Goal: Task Accomplishment & Management: Complete application form

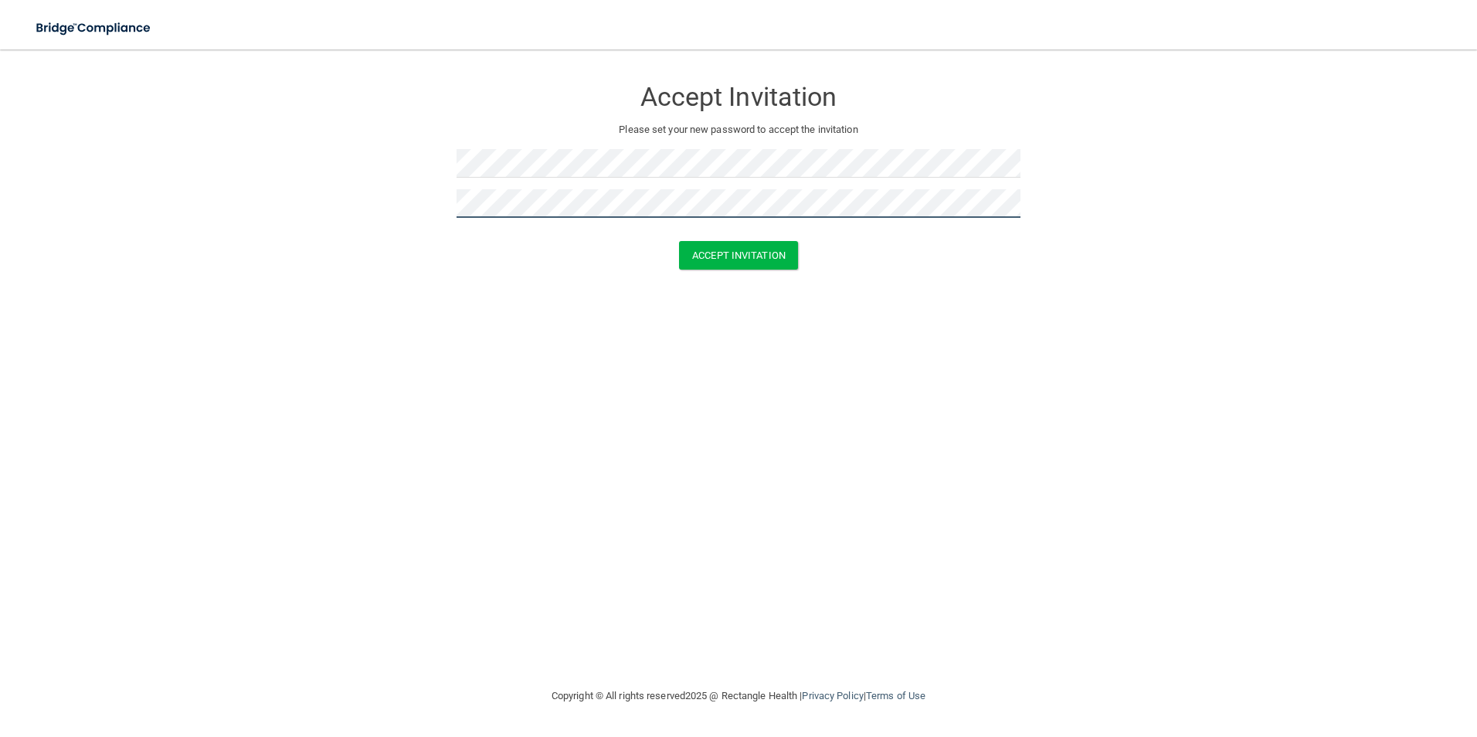
click at [679, 241] on button "Accept Invitation" at bounding box center [738, 255] width 119 height 29
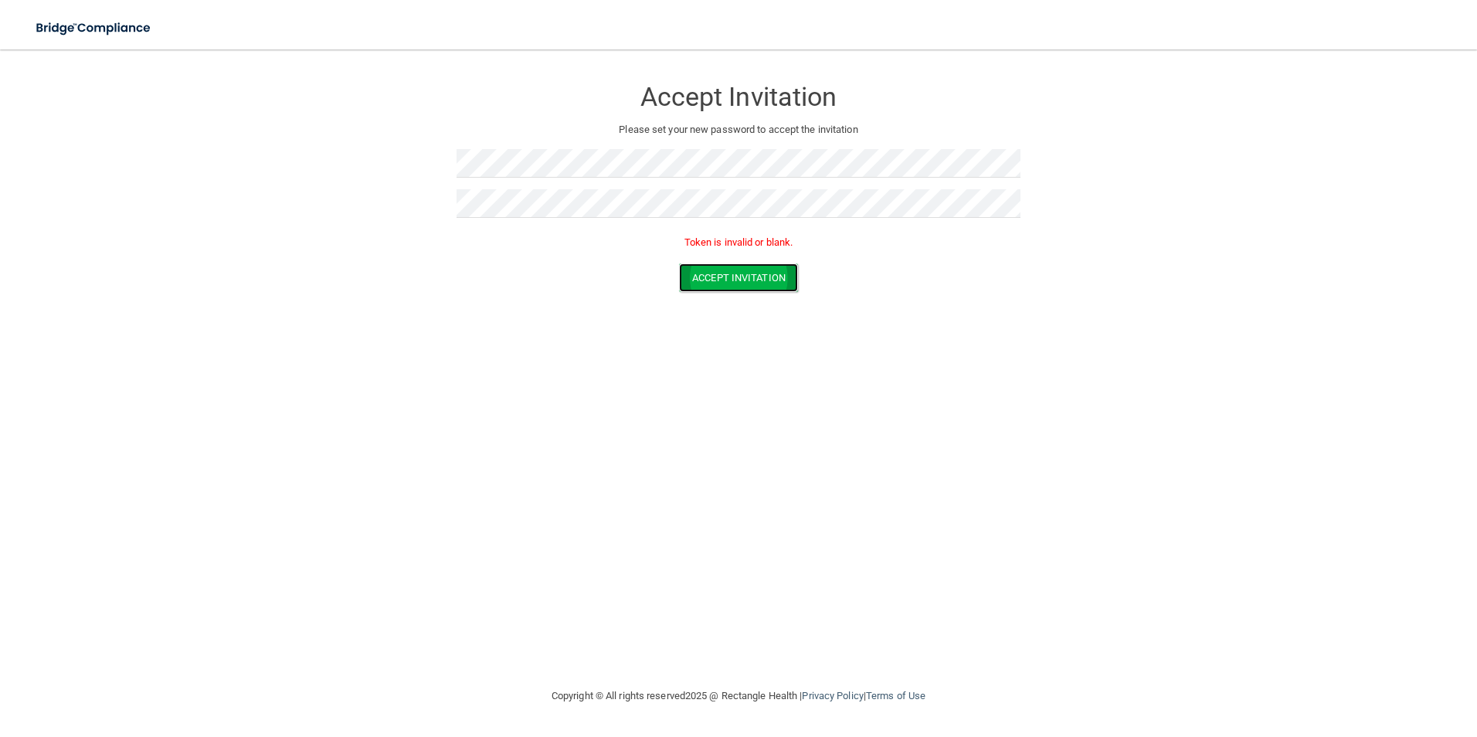
click at [778, 274] on button "Accept Invitation" at bounding box center [738, 277] width 119 height 29
click at [742, 279] on button "Accept Invitation" at bounding box center [738, 277] width 119 height 29
click at [0, 239] on html "Toggle navigation Manage My Enterprise Manage My Location Accept Invitation Ple…" at bounding box center [738, 368] width 1477 height 737
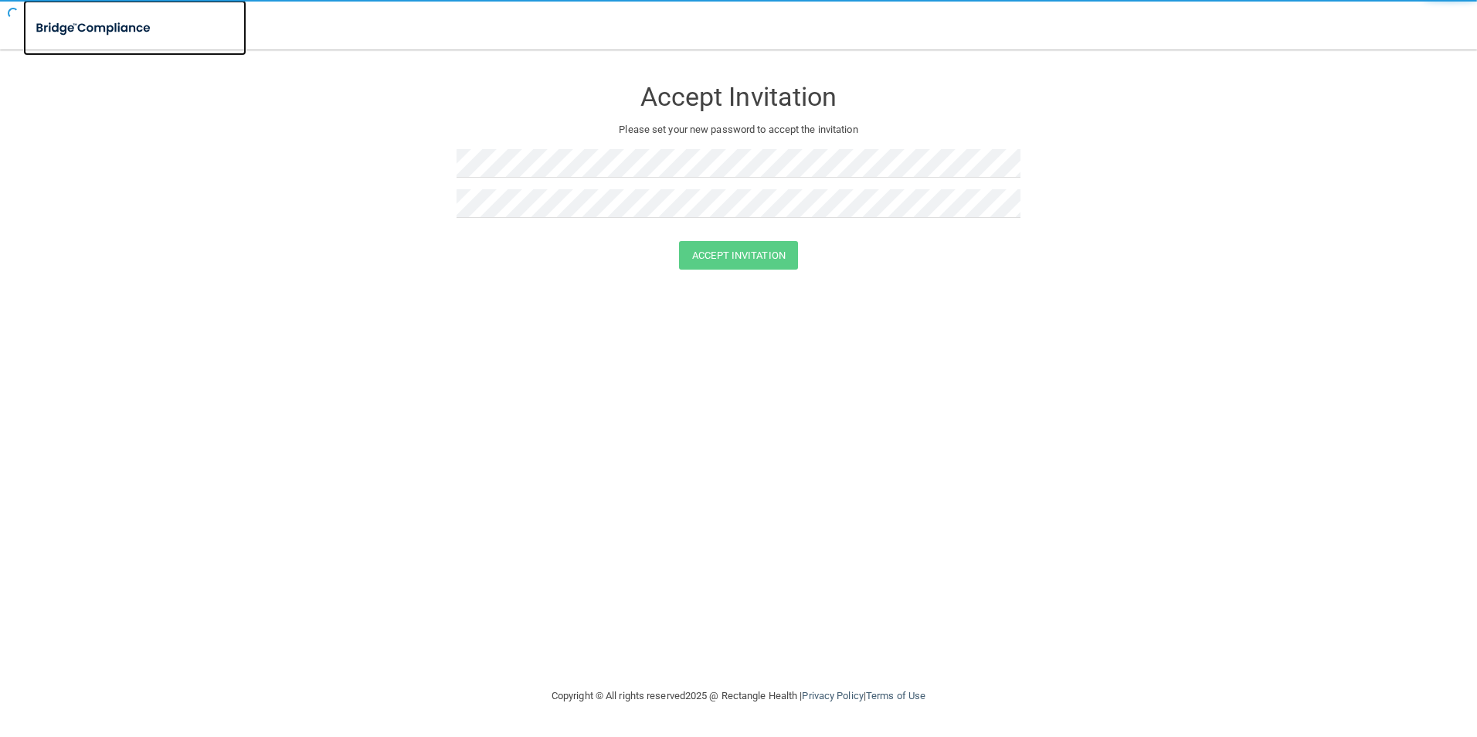
click at [67, 41] on img at bounding box center [94, 28] width 142 height 32
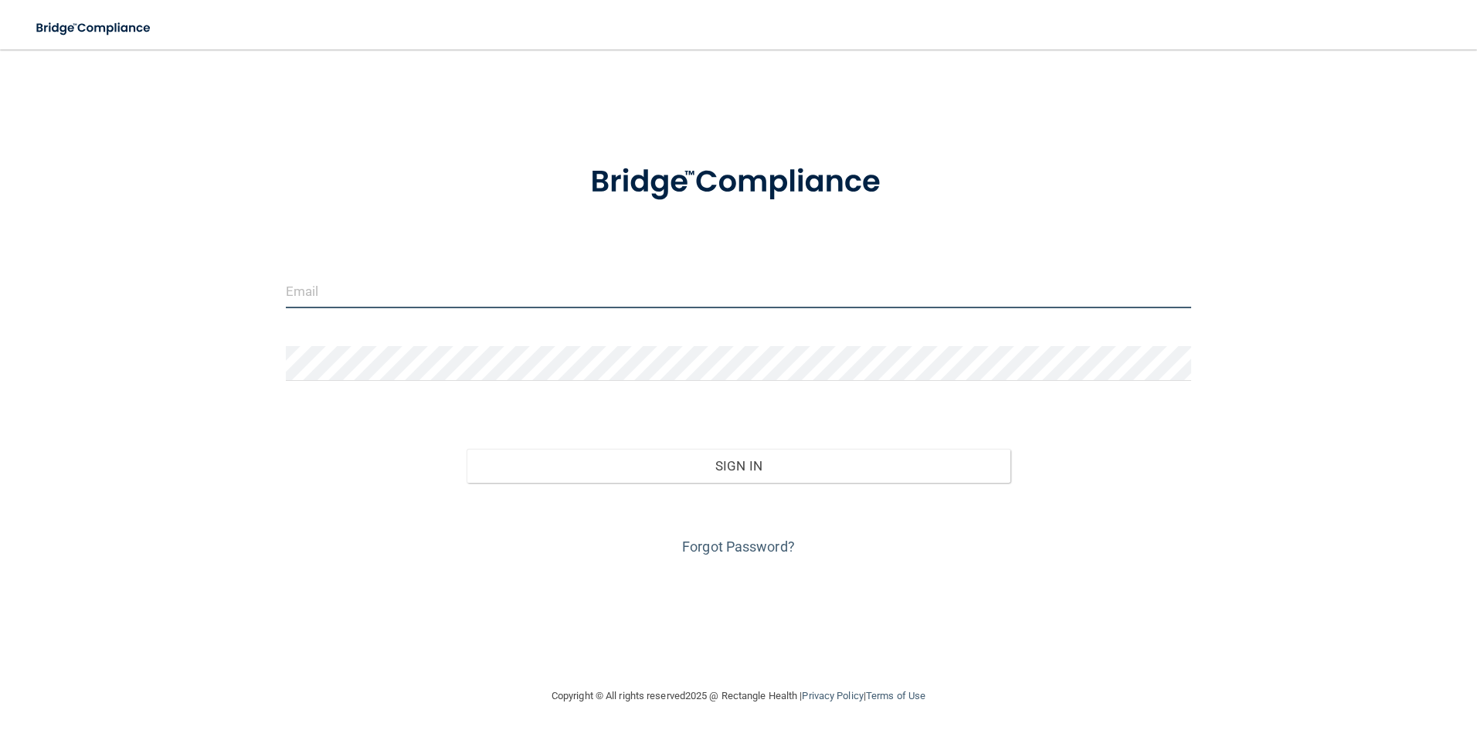
type input "[EMAIL_ADDRESS][DOMAIN_NAME]"
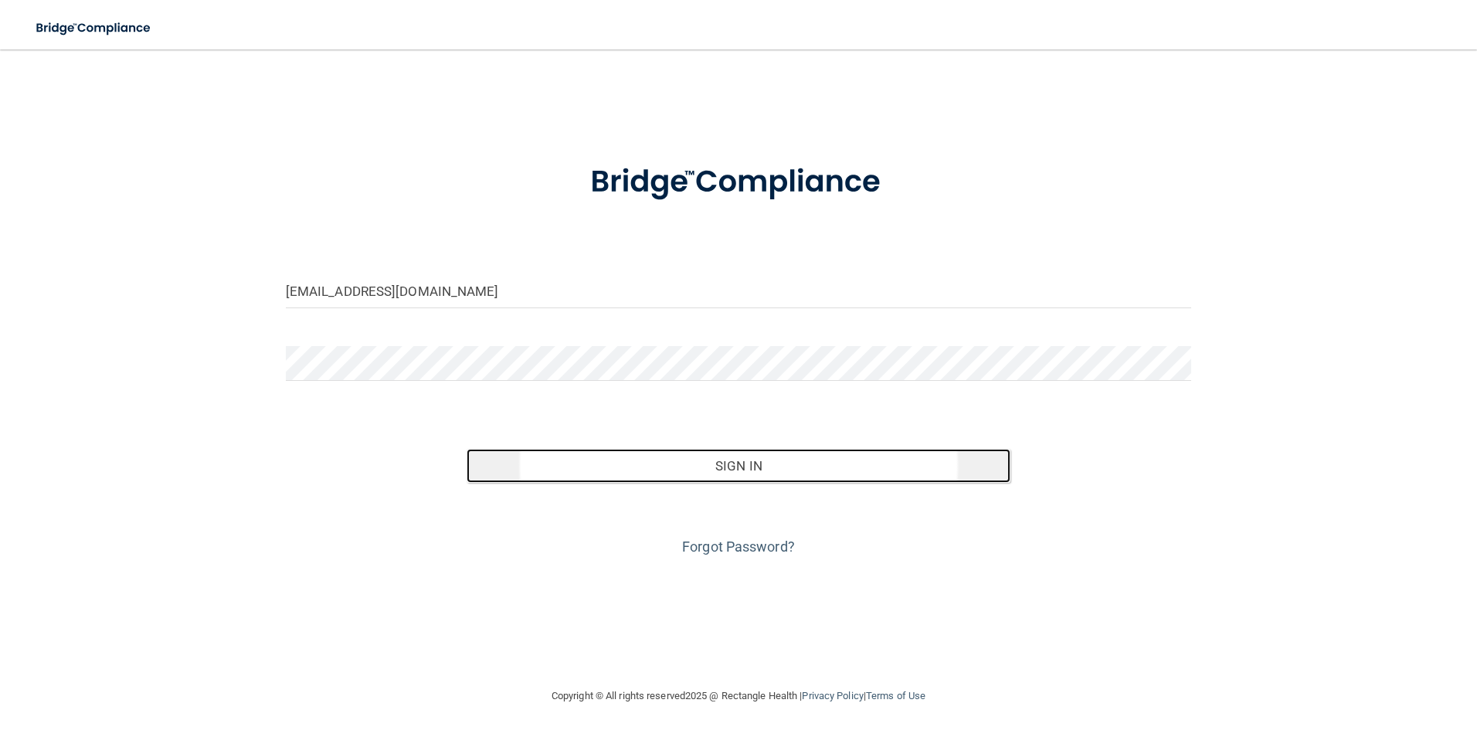
click at [768, 456] on button "Sign In" at bounding box center [739, 466] width 544 height 34
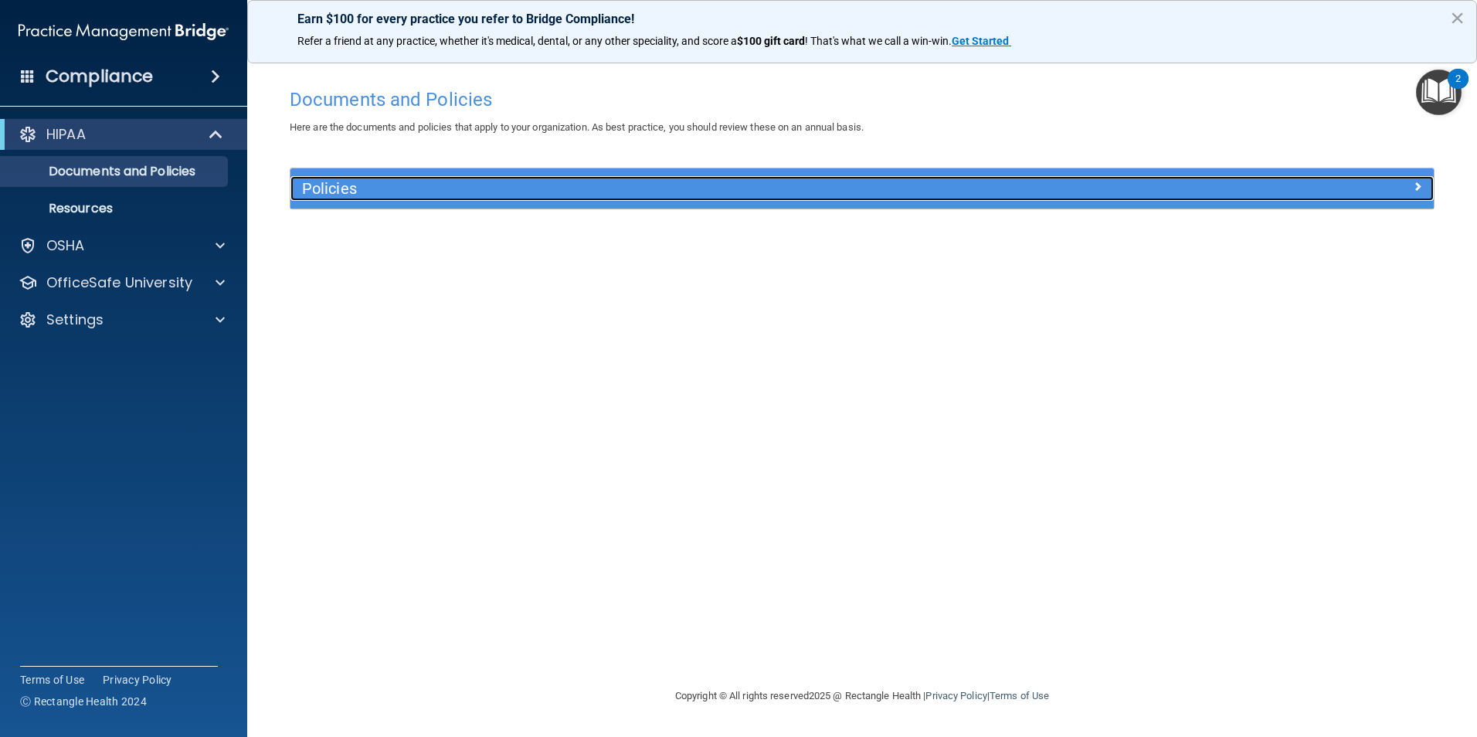
click at [303, 183] on h5 "Policies" at bounding box center [719, 188] width 834 height 17
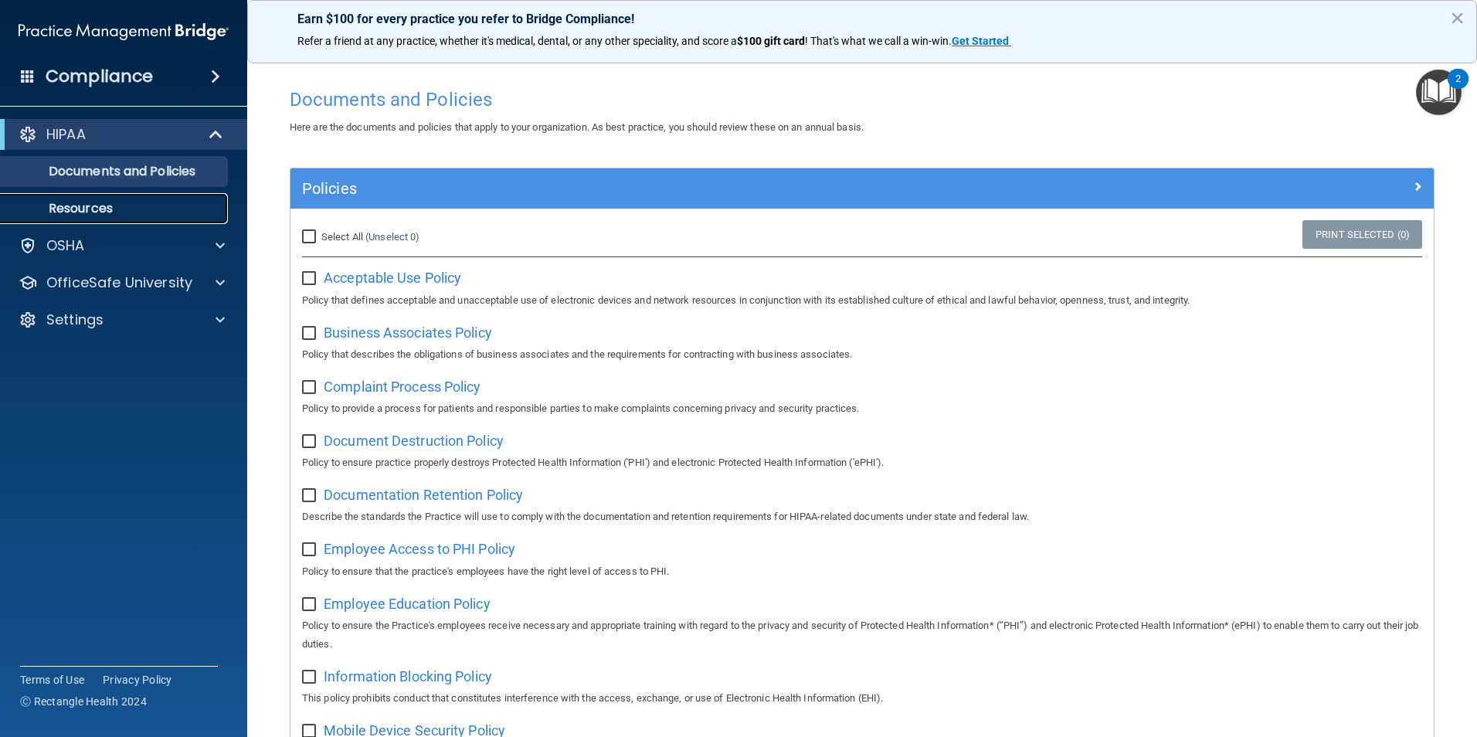
click at [111, 209] on p "Resources" at bounding box center [115, 208] width 211 height 15
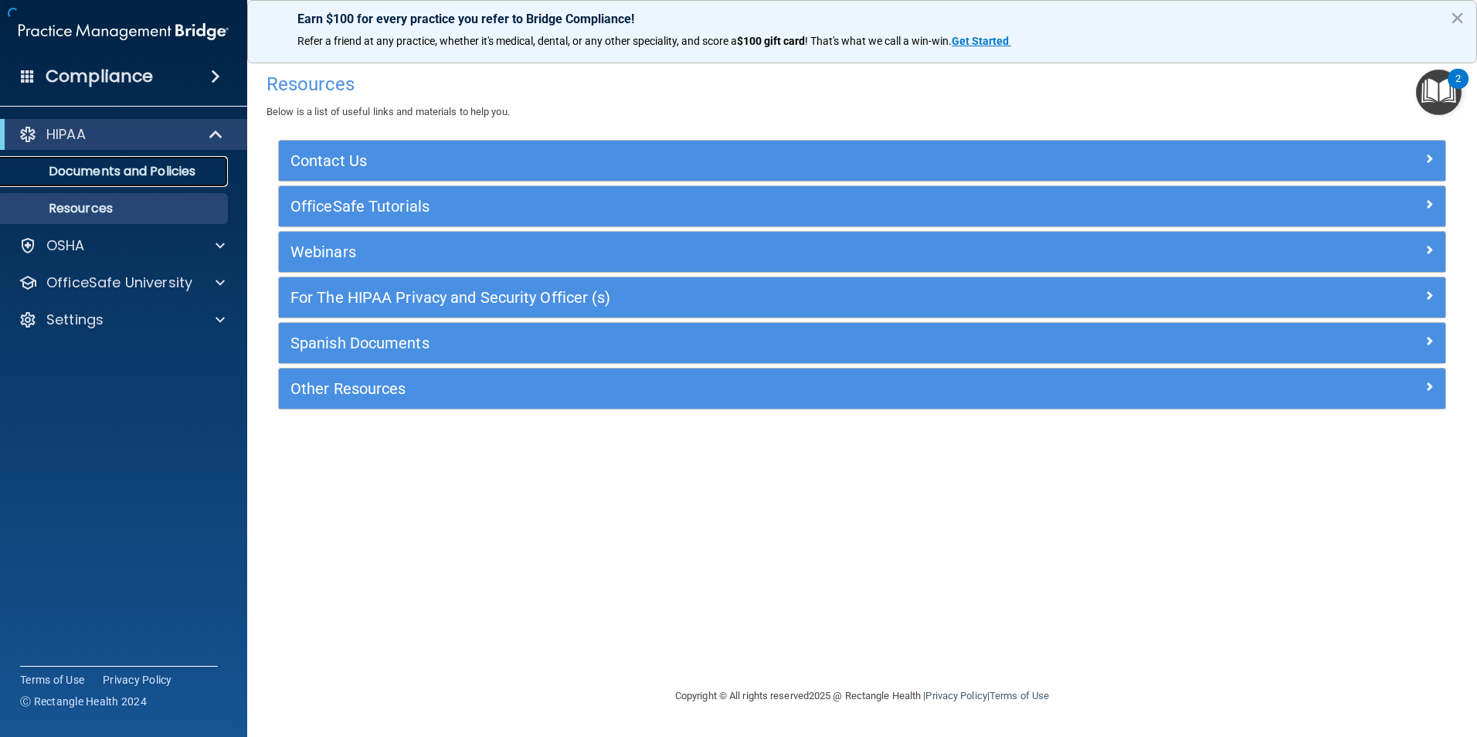
click at [176, 175] on p "Documents and Policies" at bounding box center [115, 171] width 211 height 15
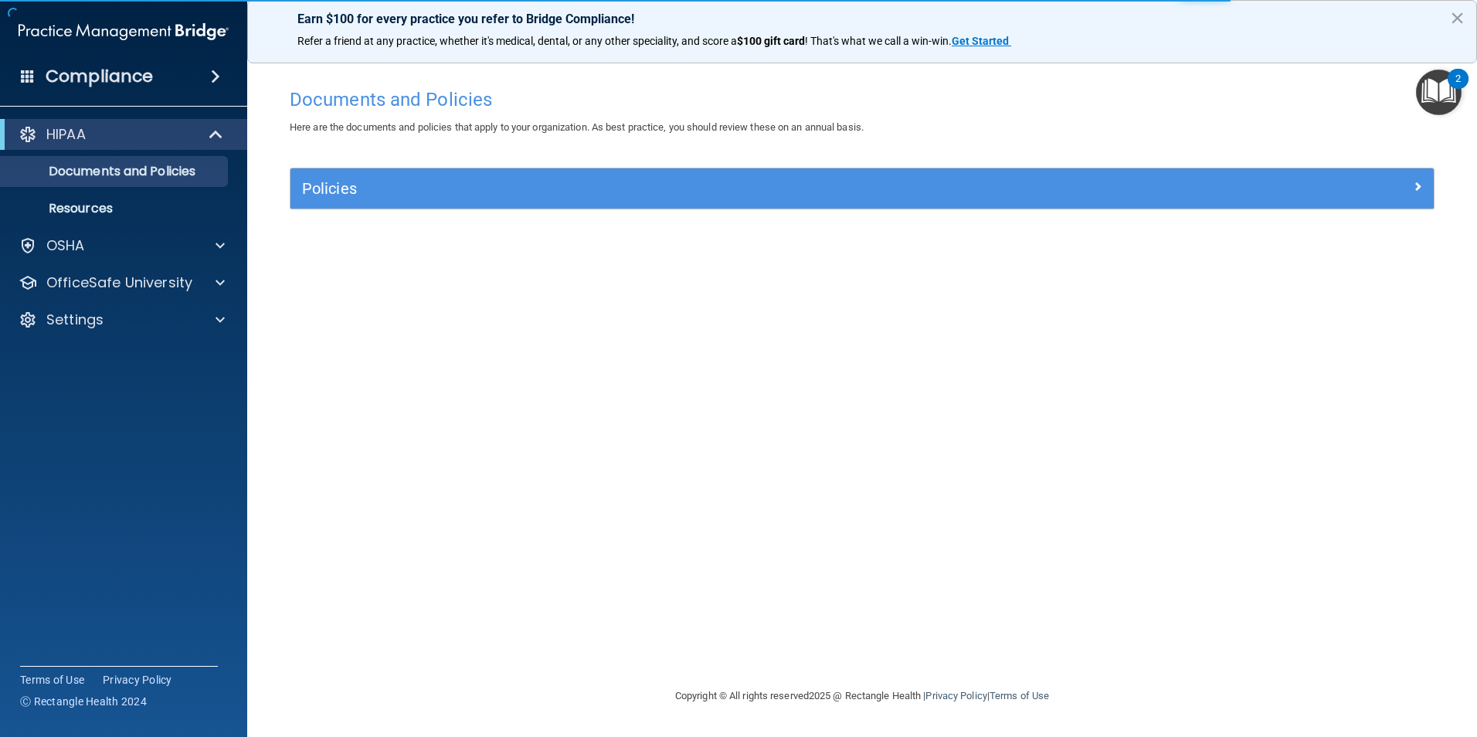
click at [1441, 84] on img "Open Resource Center, 2 new notifications" at bounding box center [1439, 93] width 46 height 46
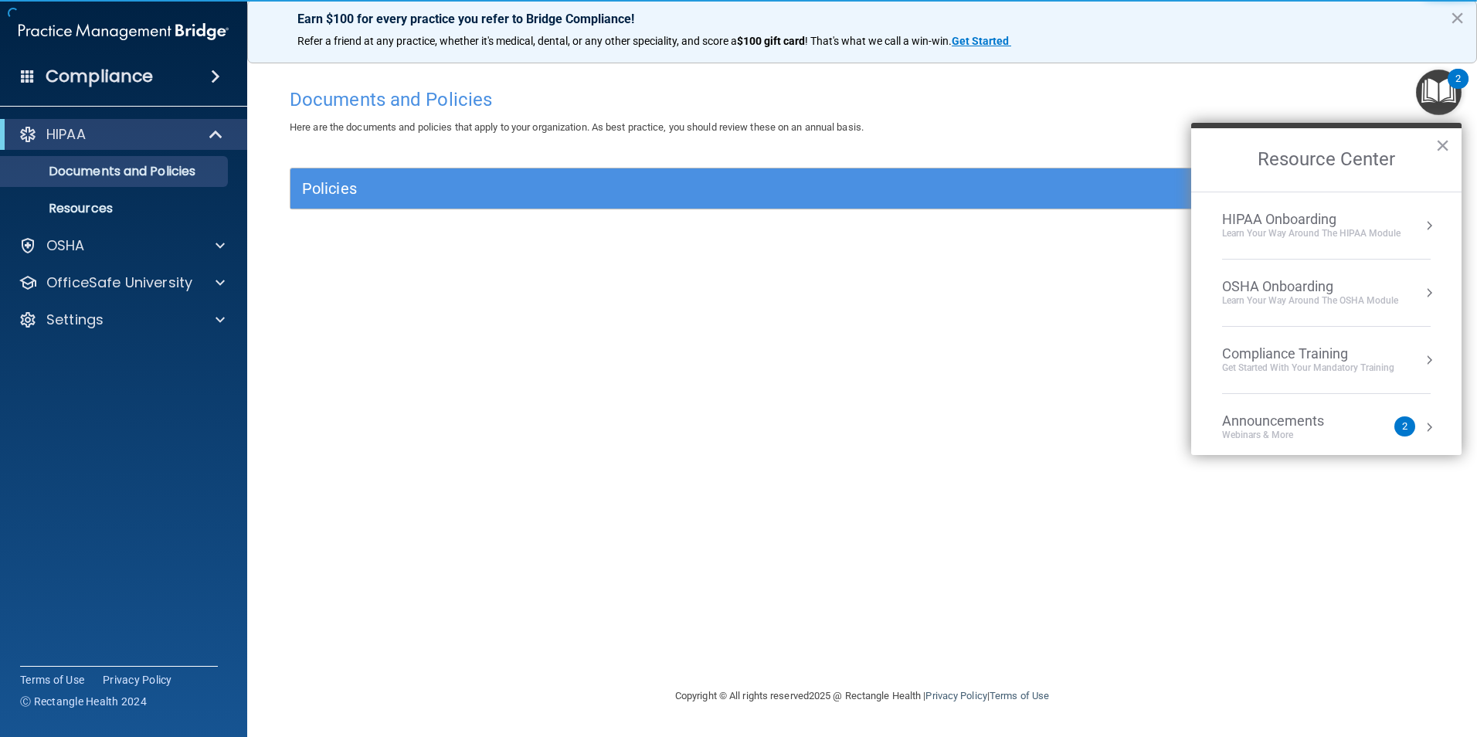
click at [1384, 240] on li "HIPAA Onboarding Learn Your Way around the HIPAA module" at bounding box center [1326, 225] width 209 height 67
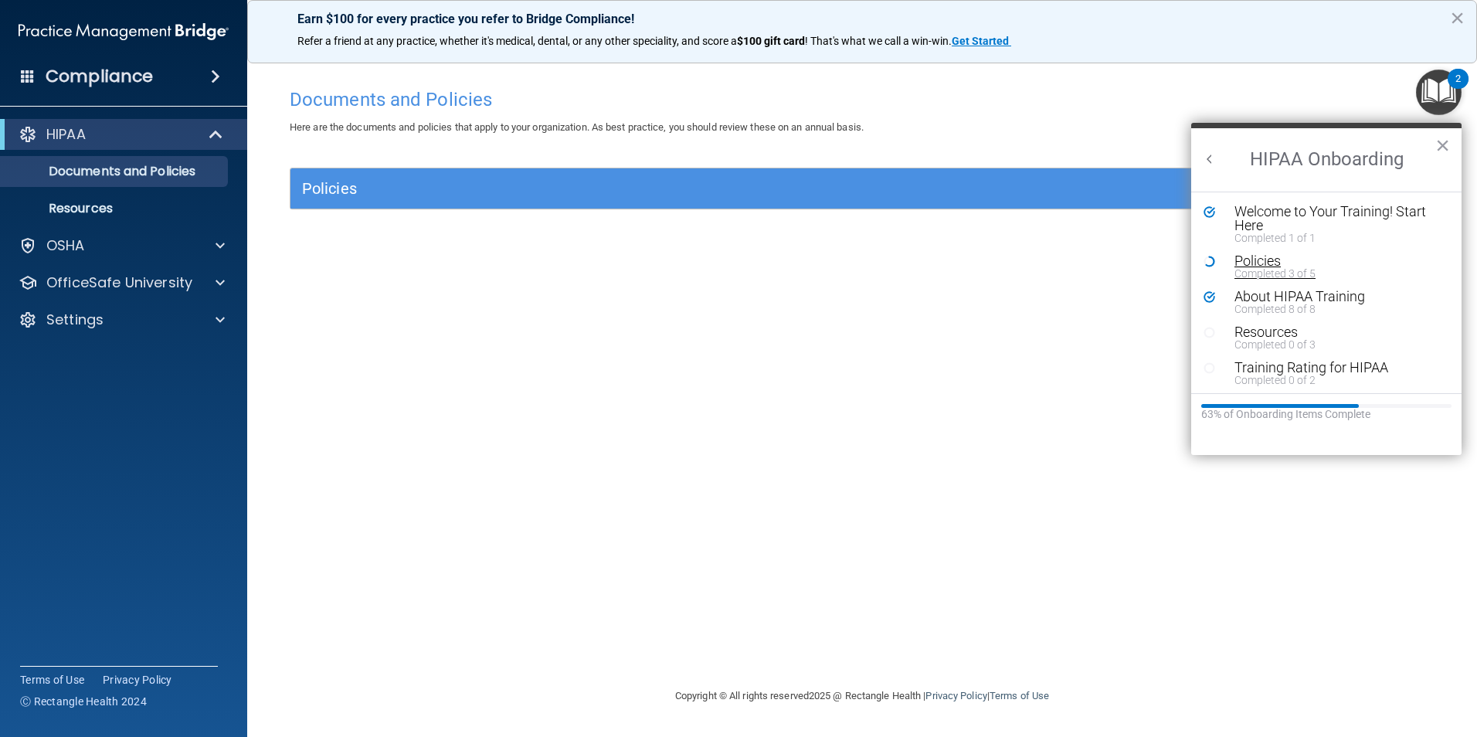
click at [1293, 272] on div "Completed 3 of 5" at bounding box center [1332, 273] width 195 height 11
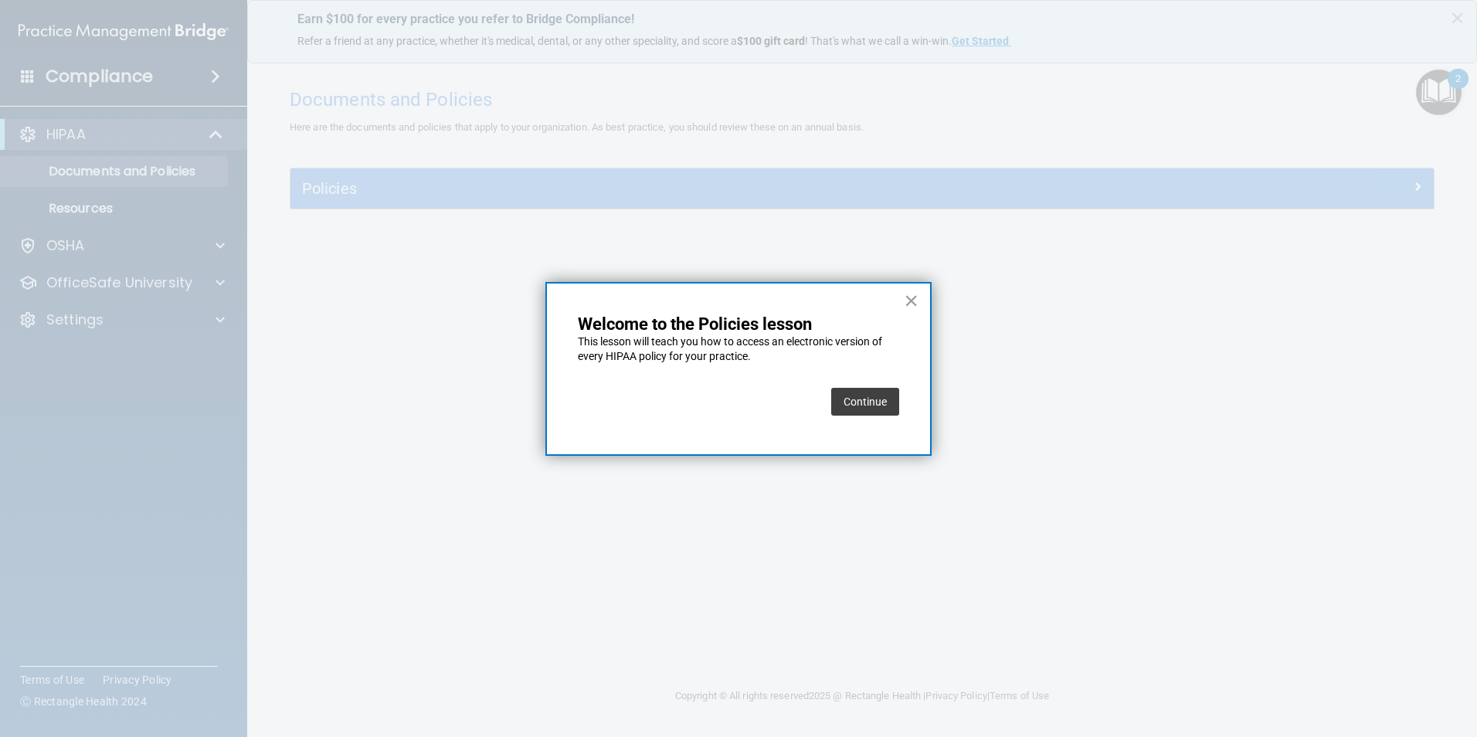
click at [844, 396] on button "Continue" at bounding box center [865, 402] width 68 height 28
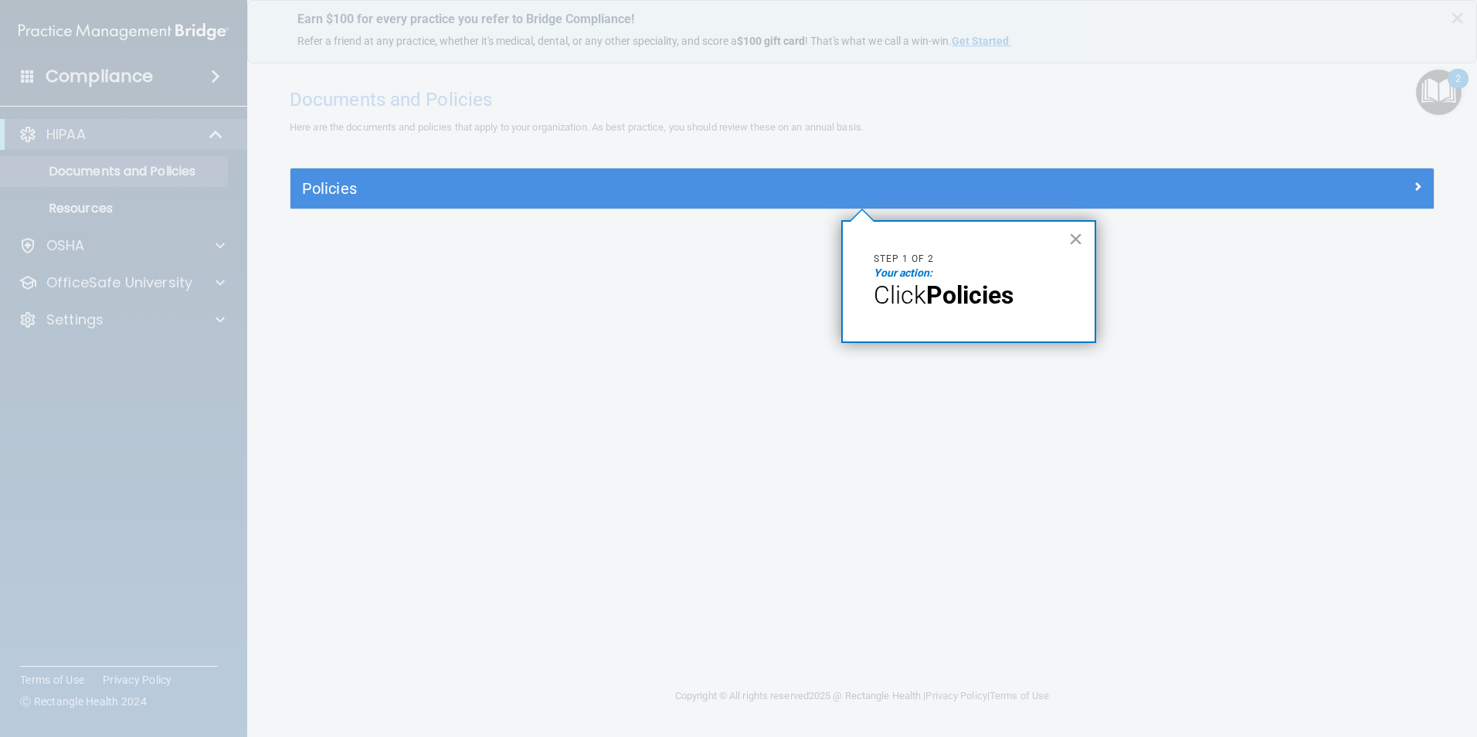
click at [982, 253] on p "Step 1 of 2" at bounding box center [969, 259] width 190 height 13
click at [913, 336] on div "× Step 1 of 2 Your action: Click Policies" at bounding box center [968, 281] width 255 height 123
click at [1083, 243] on div "× Step 1 of 2 Your action: Click Policies" at bounding box center [968, 281] width 255 height 123
click at [1082, 240] on button "×" at bounding box center [1075, 238] width 15 height 25
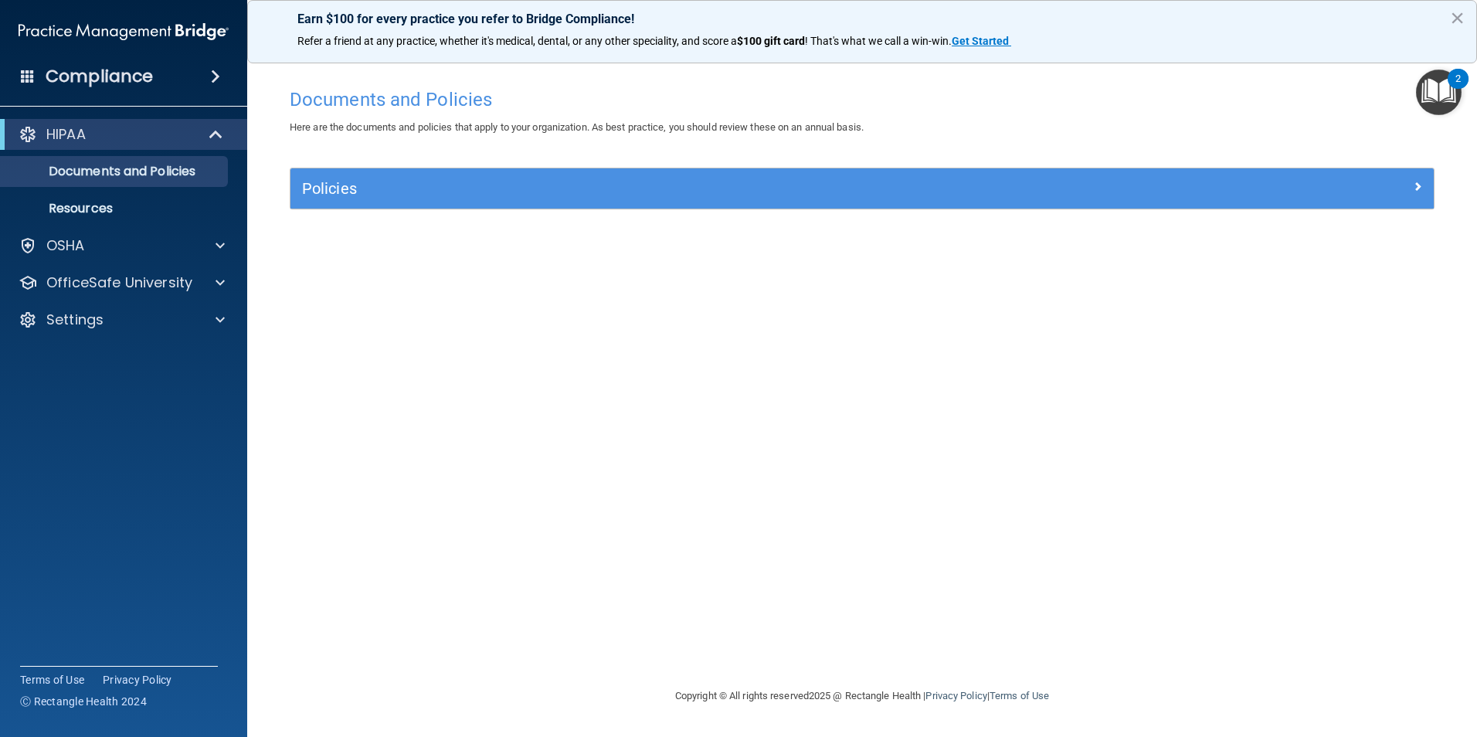
click at [1054, 209] on div "Policies" at bounding box center [861, 188] width 1143 height 40
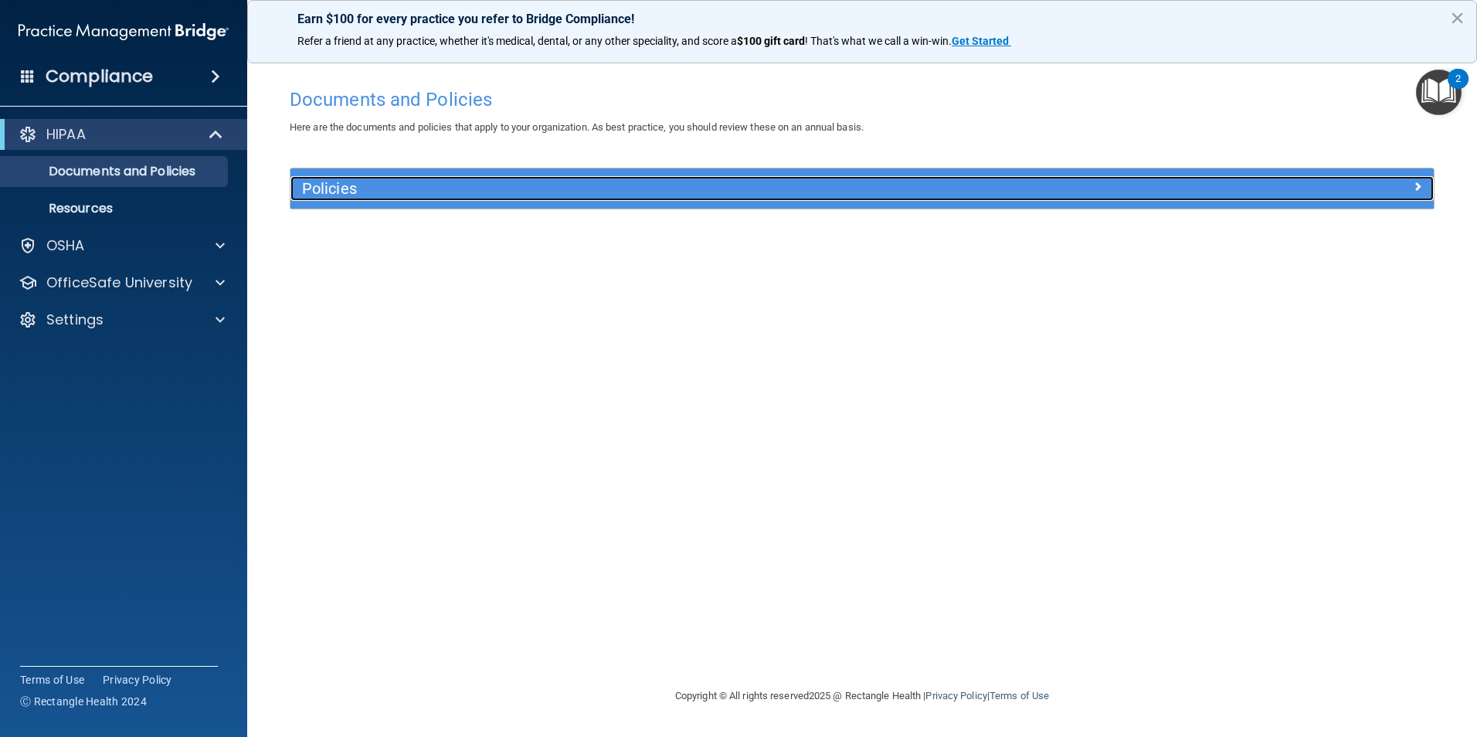
click at [1413, 181] on span at bounding box center [1417, 186] width 9 height 19
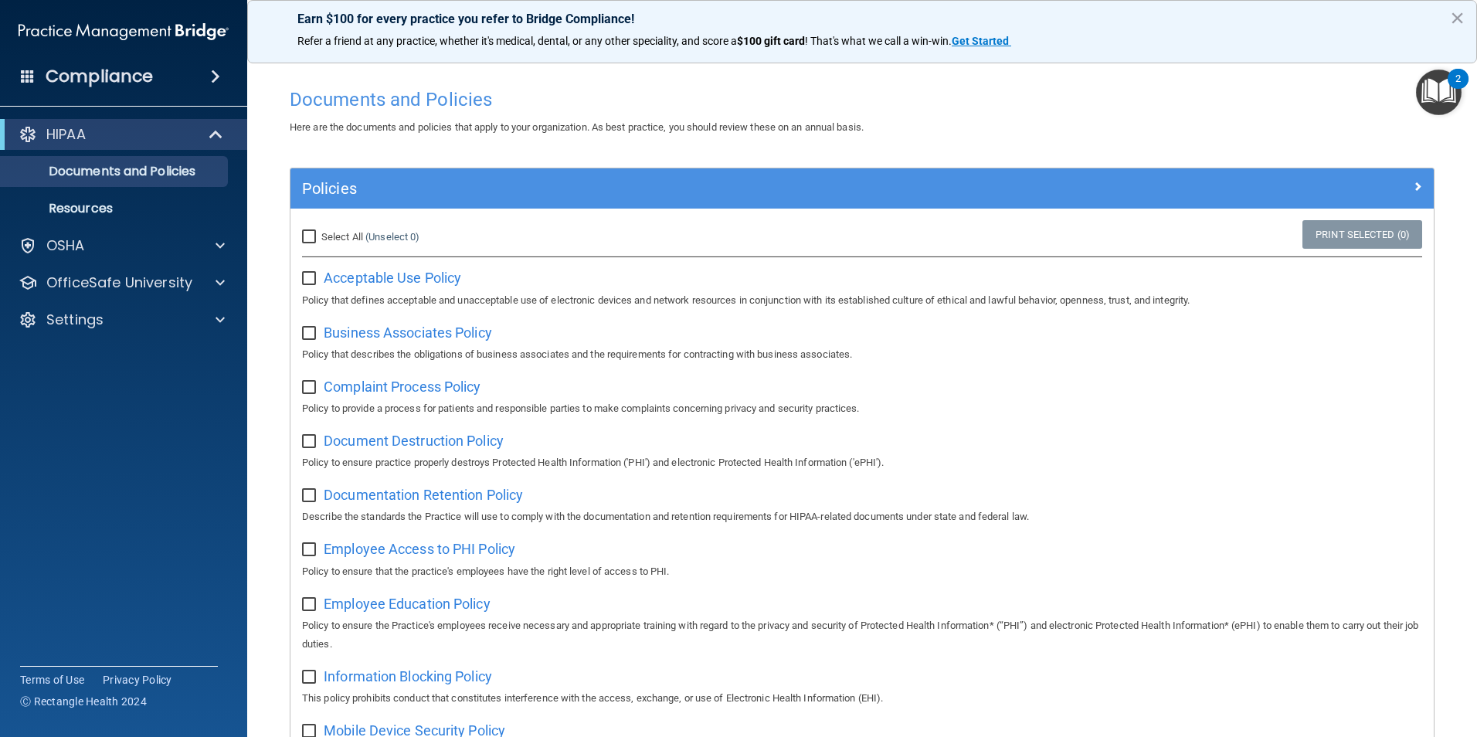
click at [1439, 99] on img "Open Resource Center, 2 new notifications" at bounding box center [1439, 93] width 46 height 46
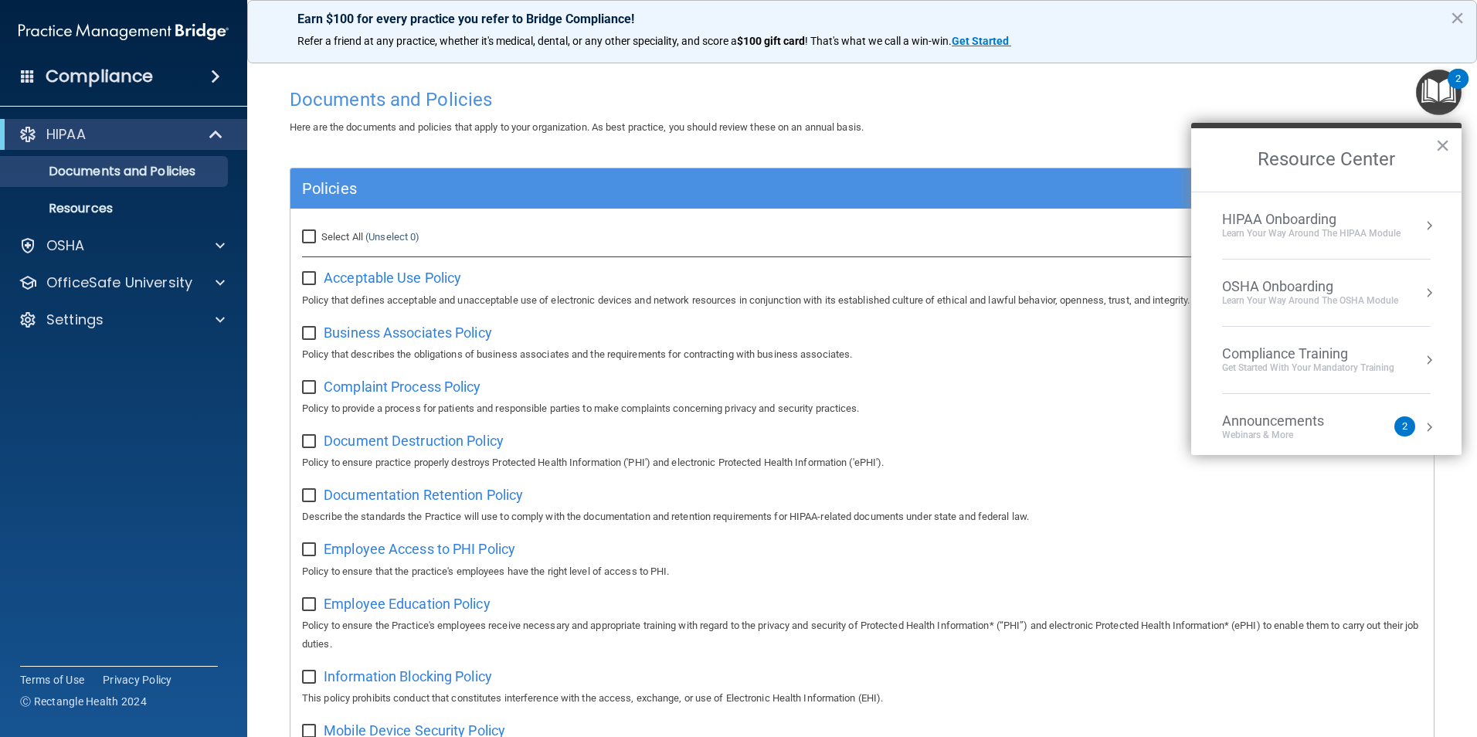
click at [1365, 213] on div "HIPAA Onboarding" at bounding box center [1311, 219] width 178 height 17
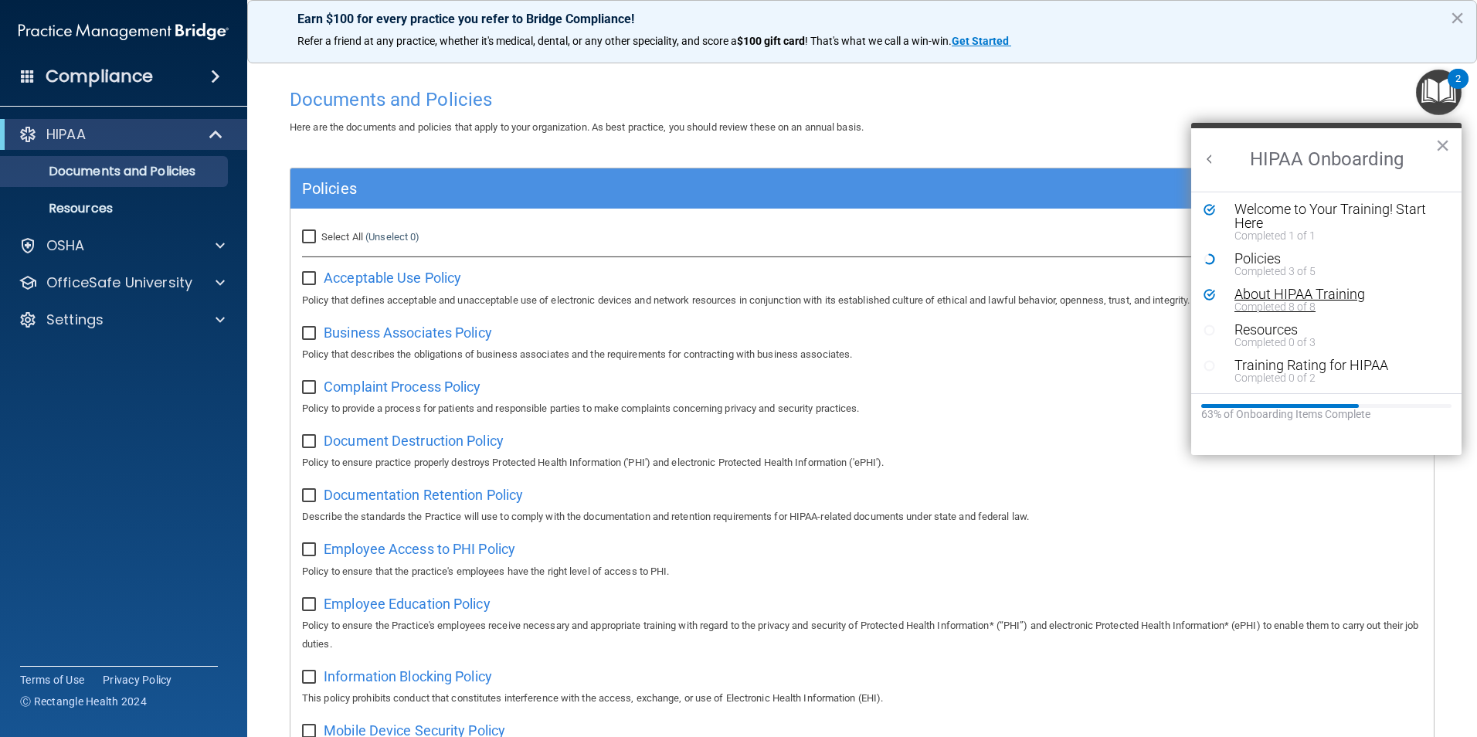
scroll to position [3, 0]
click at [1313, 297] on div "About HIPAA Training" at bounding box center [1332, 294] width 195 height 14
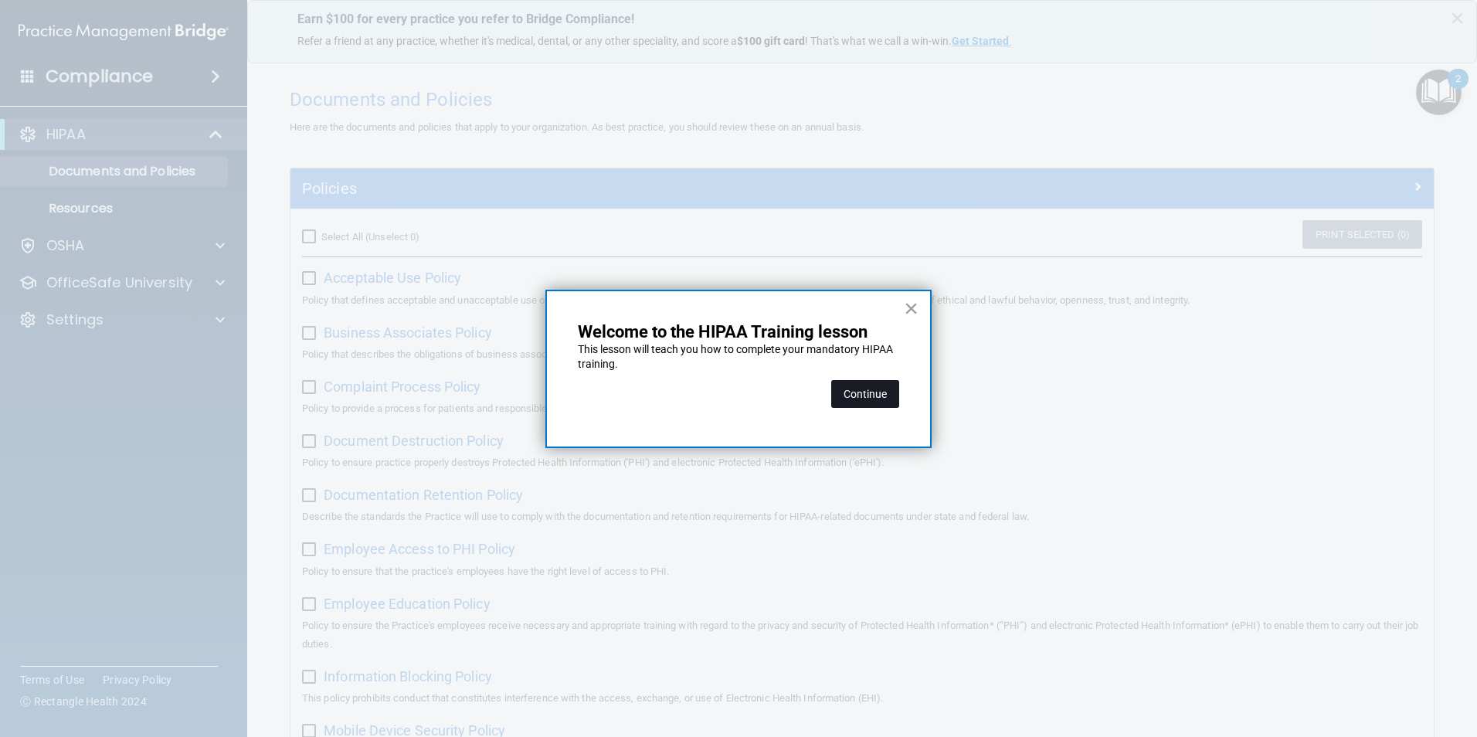
click at [880, 393] on button "Continue" at bounding box center [865, 394] width 68 height 28
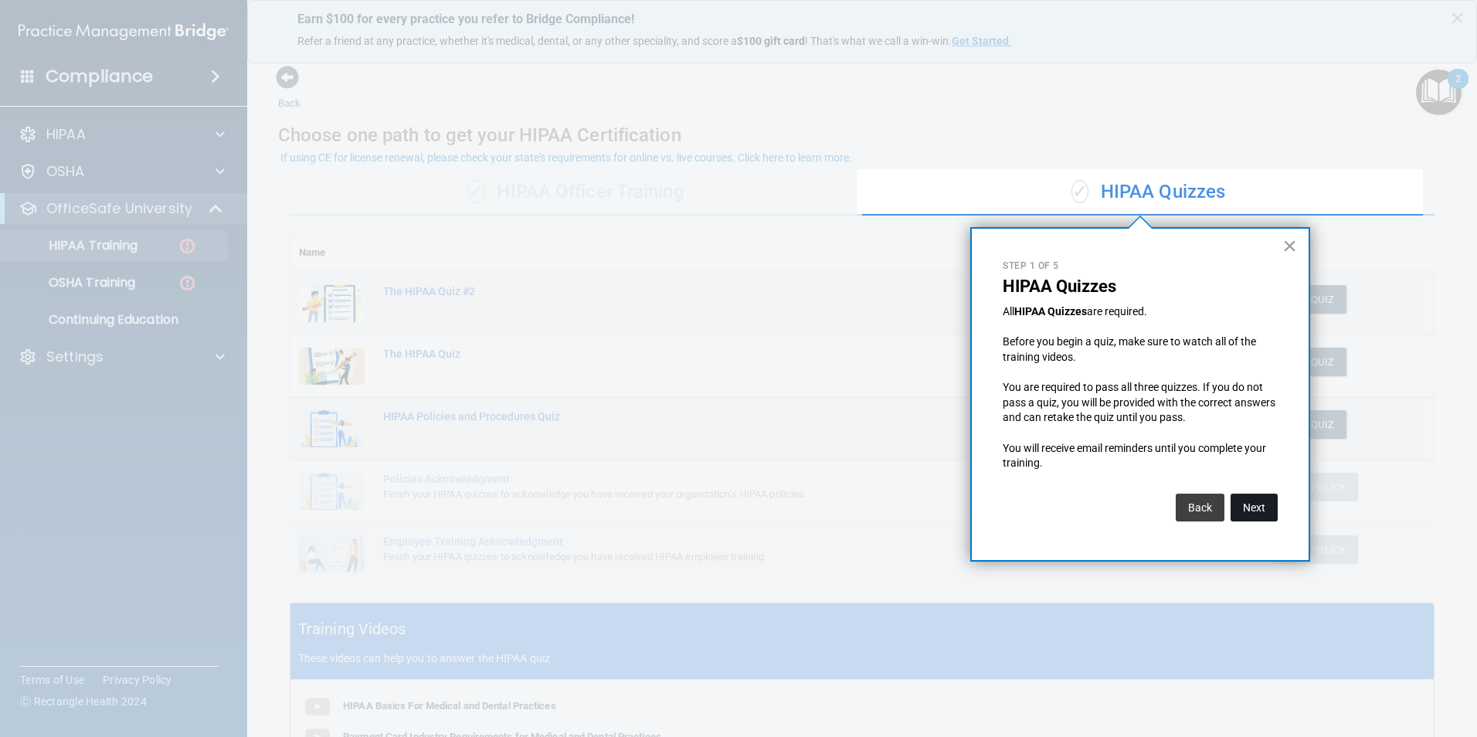
click at [1269, 510] on button "Next" at bounding box center [1254, 508] width 47 height 28
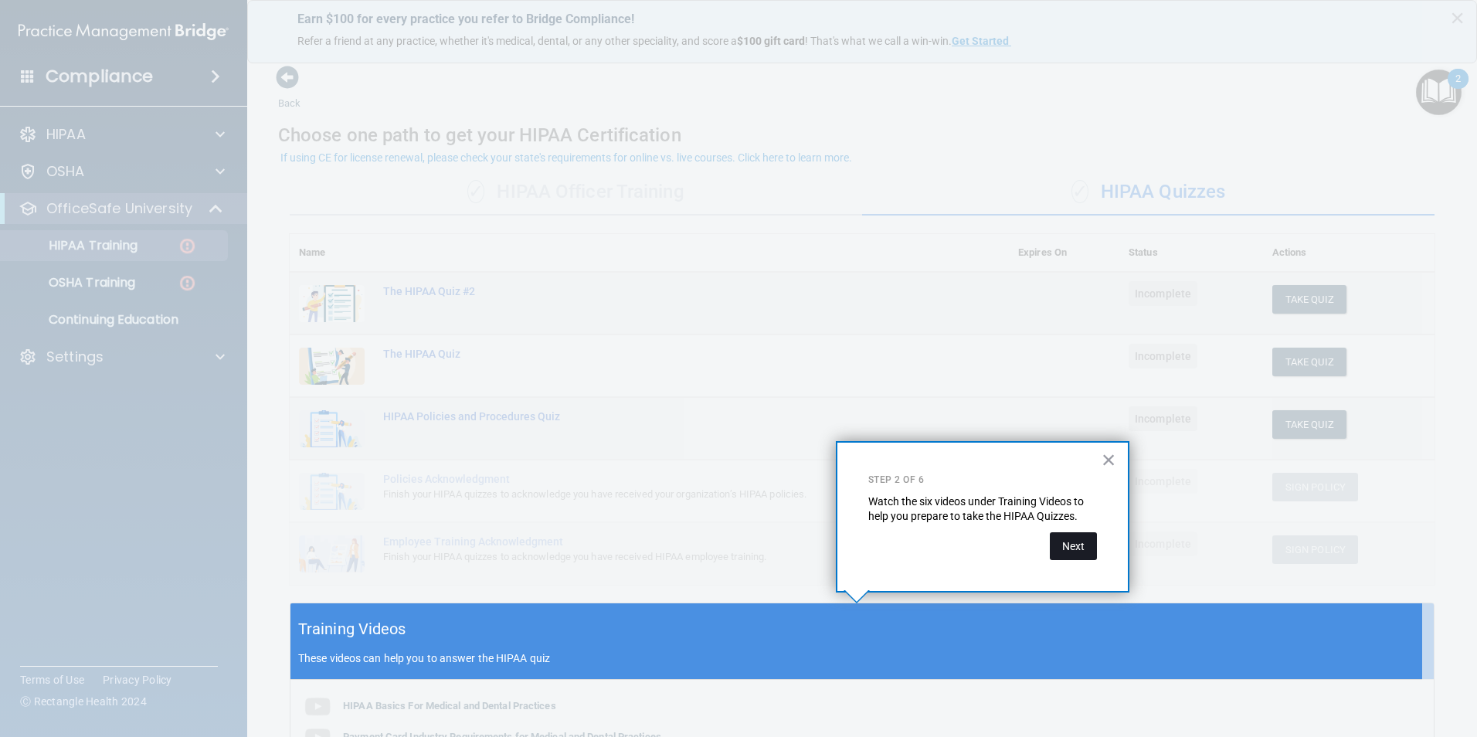
click at [1090, 552] on button "Next" at bounding box center [1073, 546] width 47 height 28
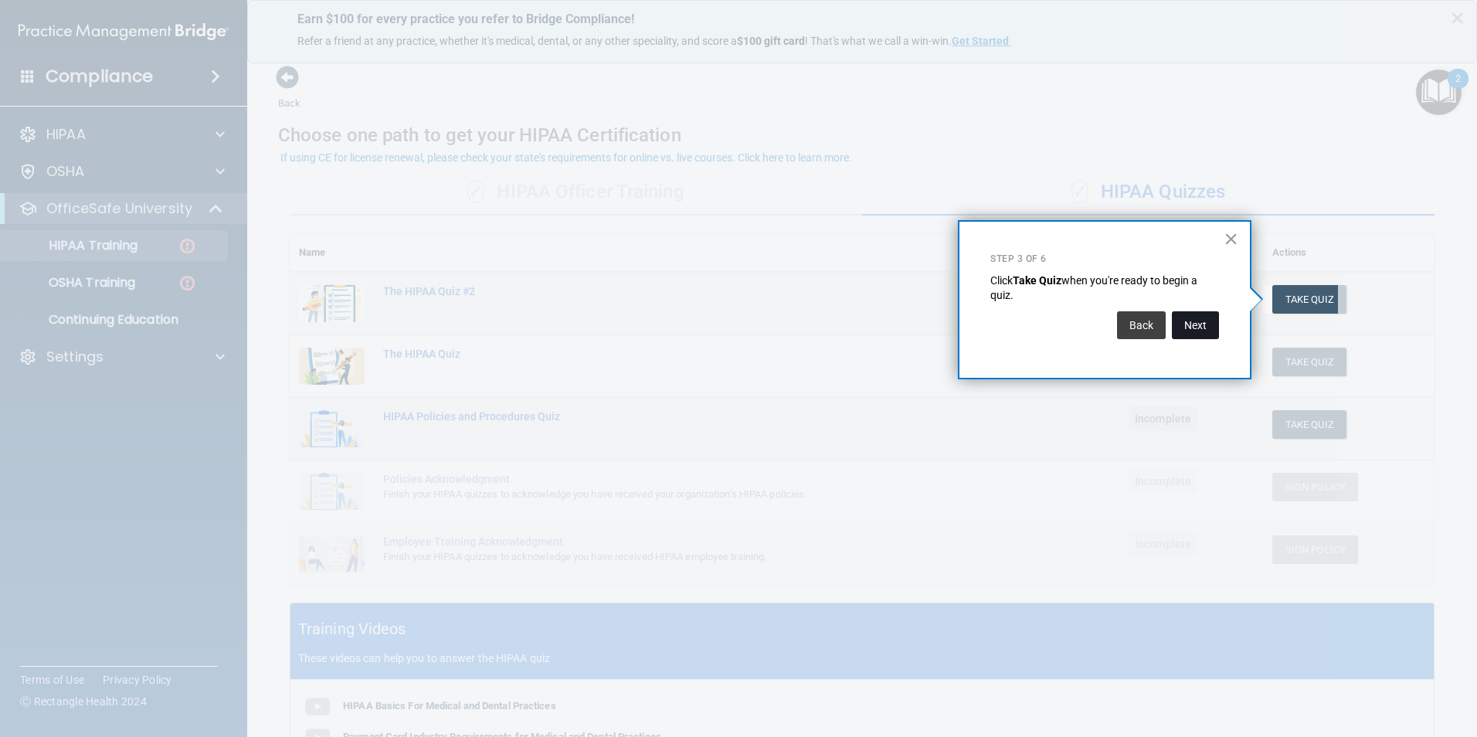
click at [1208, 336] on button "Next" at bounding box center [1195, 325] width 47 height 28
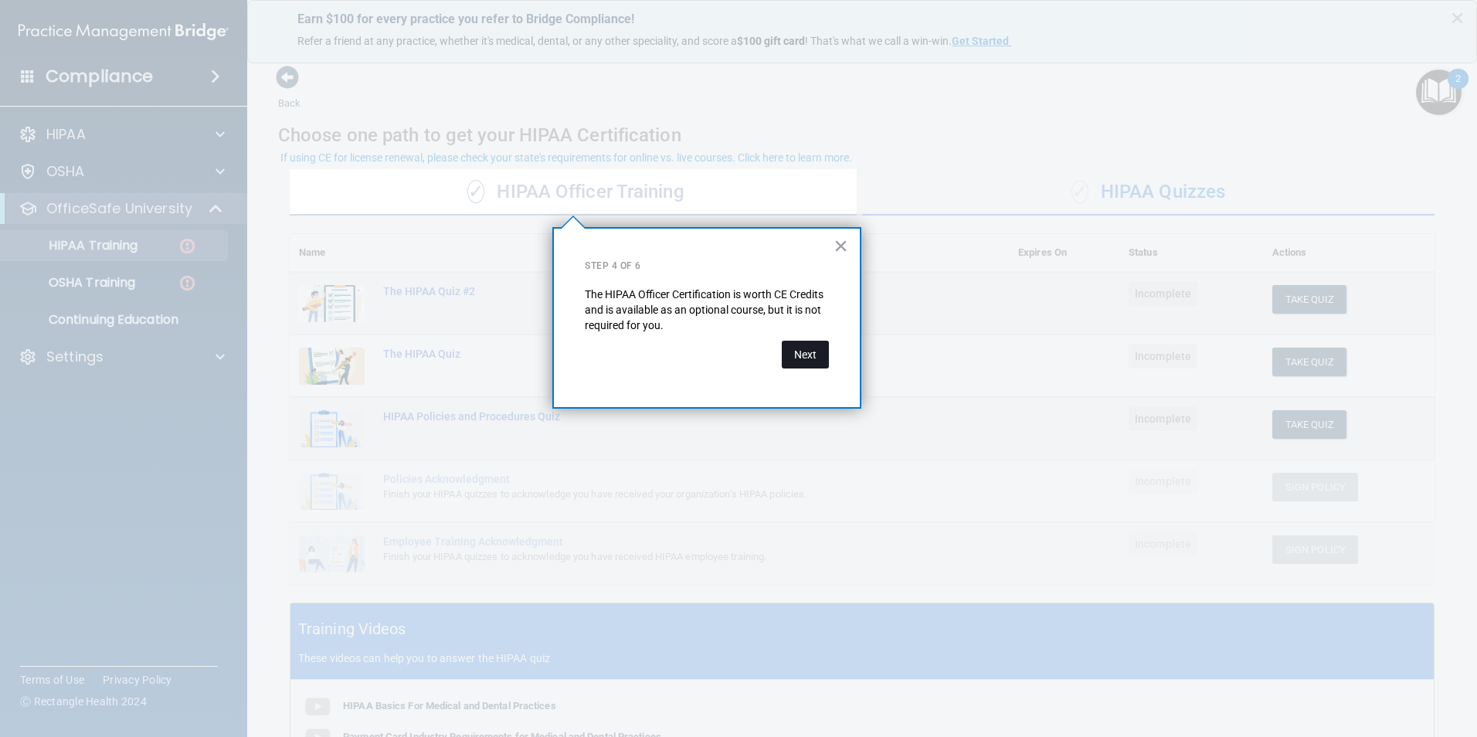
click at [803, 359] on button "Next" at bounding box center [805, 355] width 47 height 28
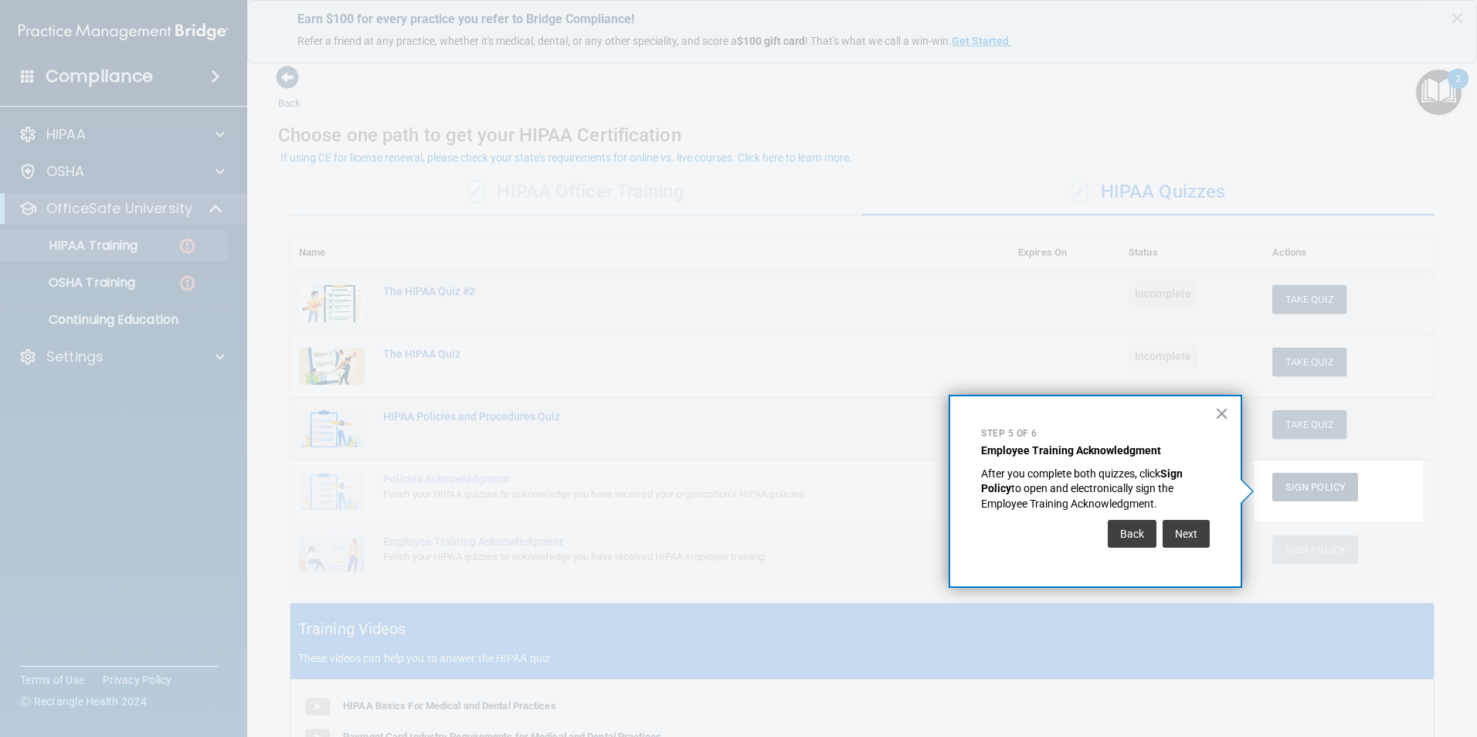
click at [1192, 518] on div "Next" at bounding box center [1184, 530] width 51 height 36
click at [1189, 532] on button "Next" at bounding box center [1186, 534] width 47 height 28
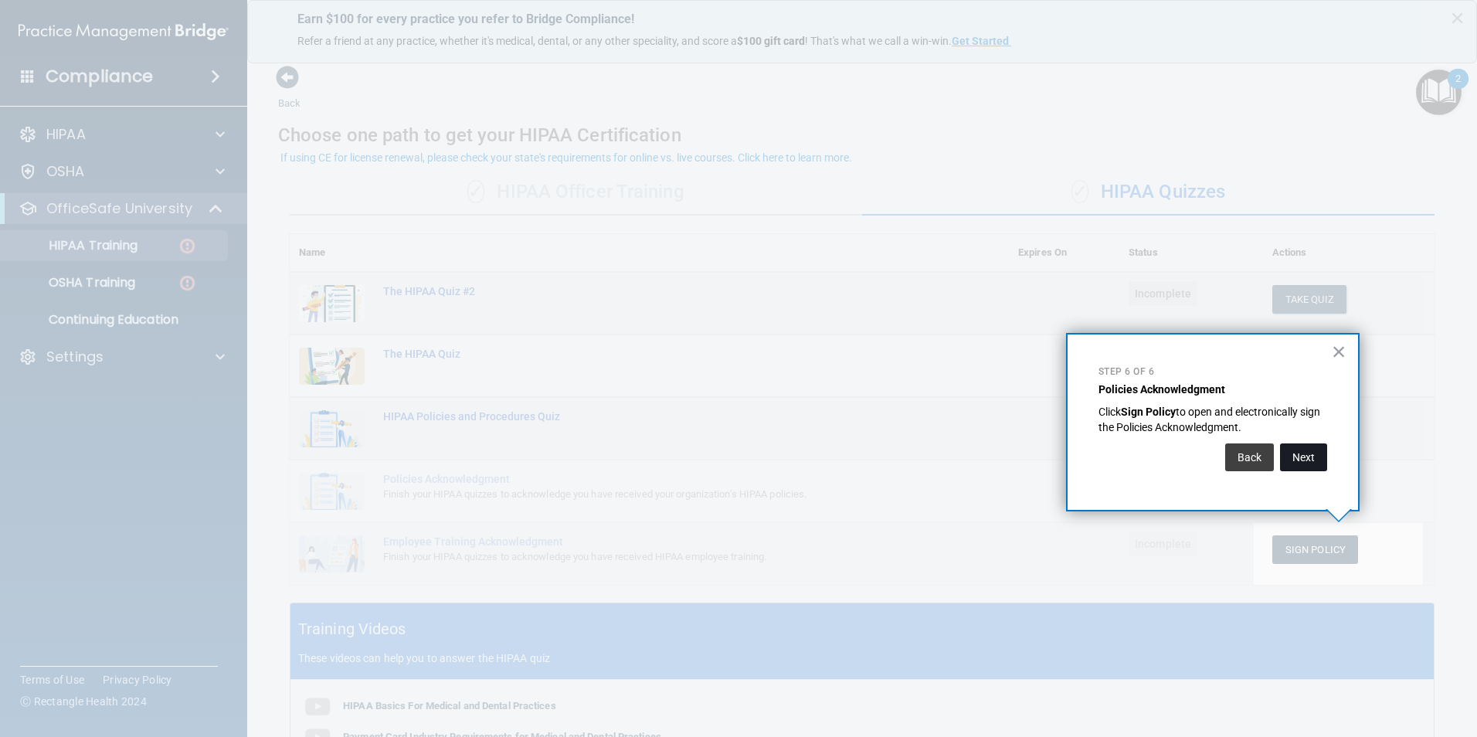
click at [1304, 447] on button "Next" at bounding box center [1303, 457] width 47 height 28
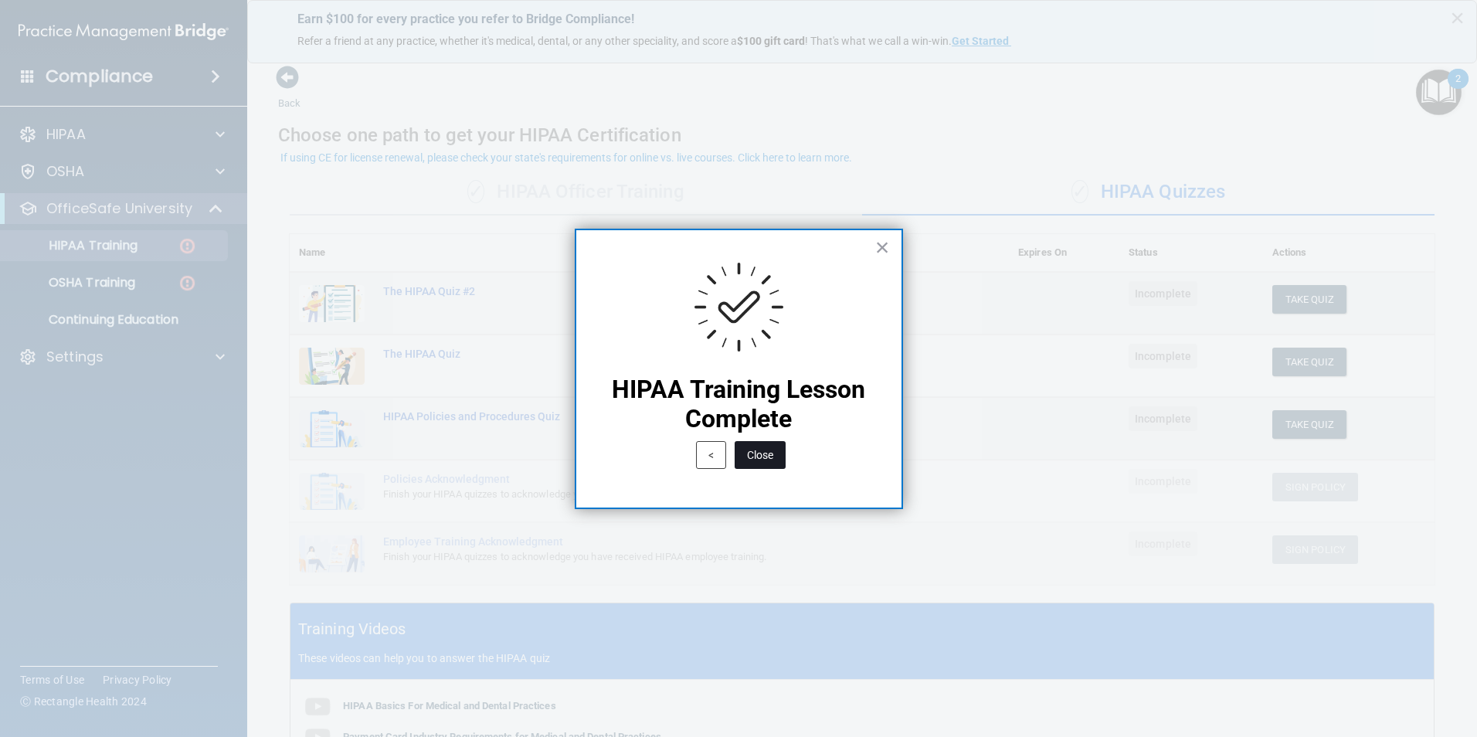
click at [770, 461] on button "Close" at bounding box center [760, 455] width 51 height 28
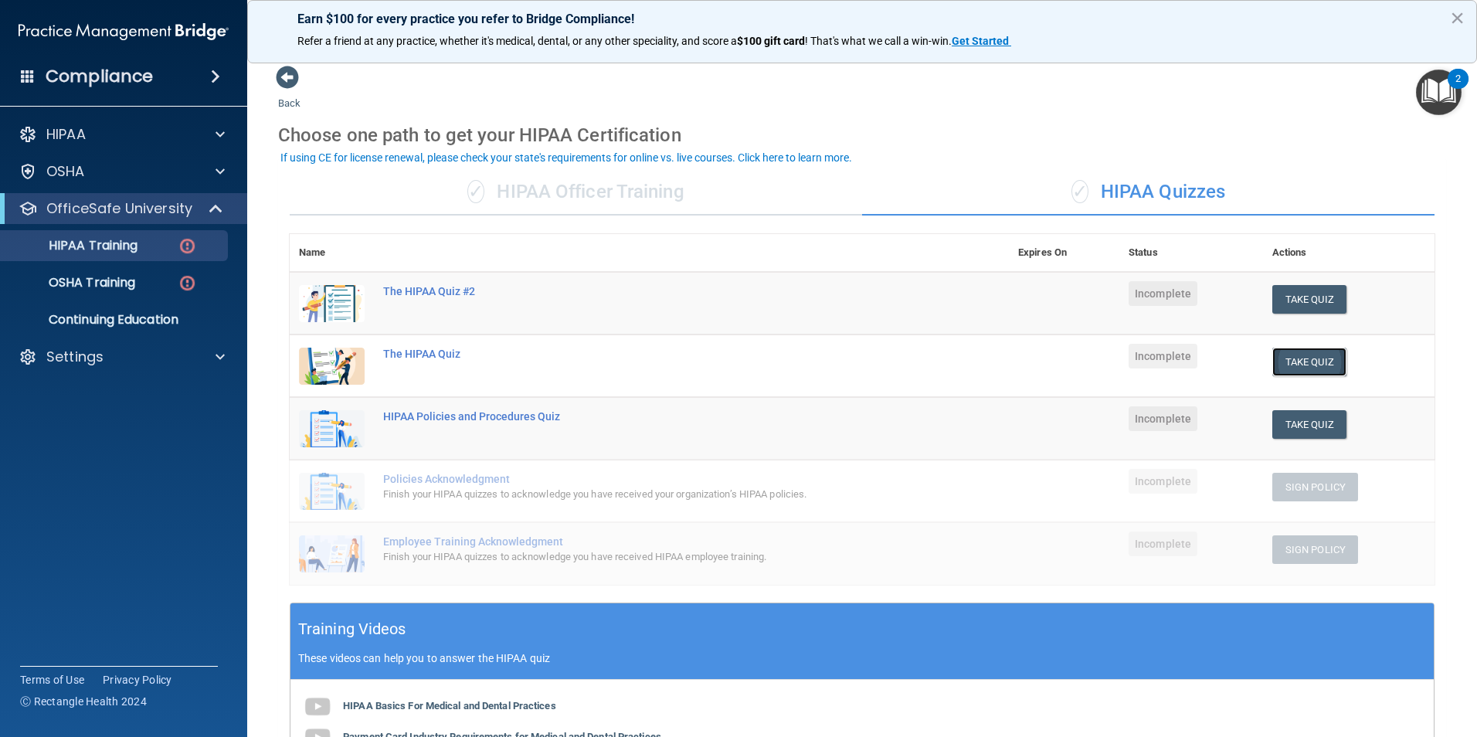
click at [1301, 362] on button "Take Quiz" at bounding box center [1309, 362] width 74 height 29
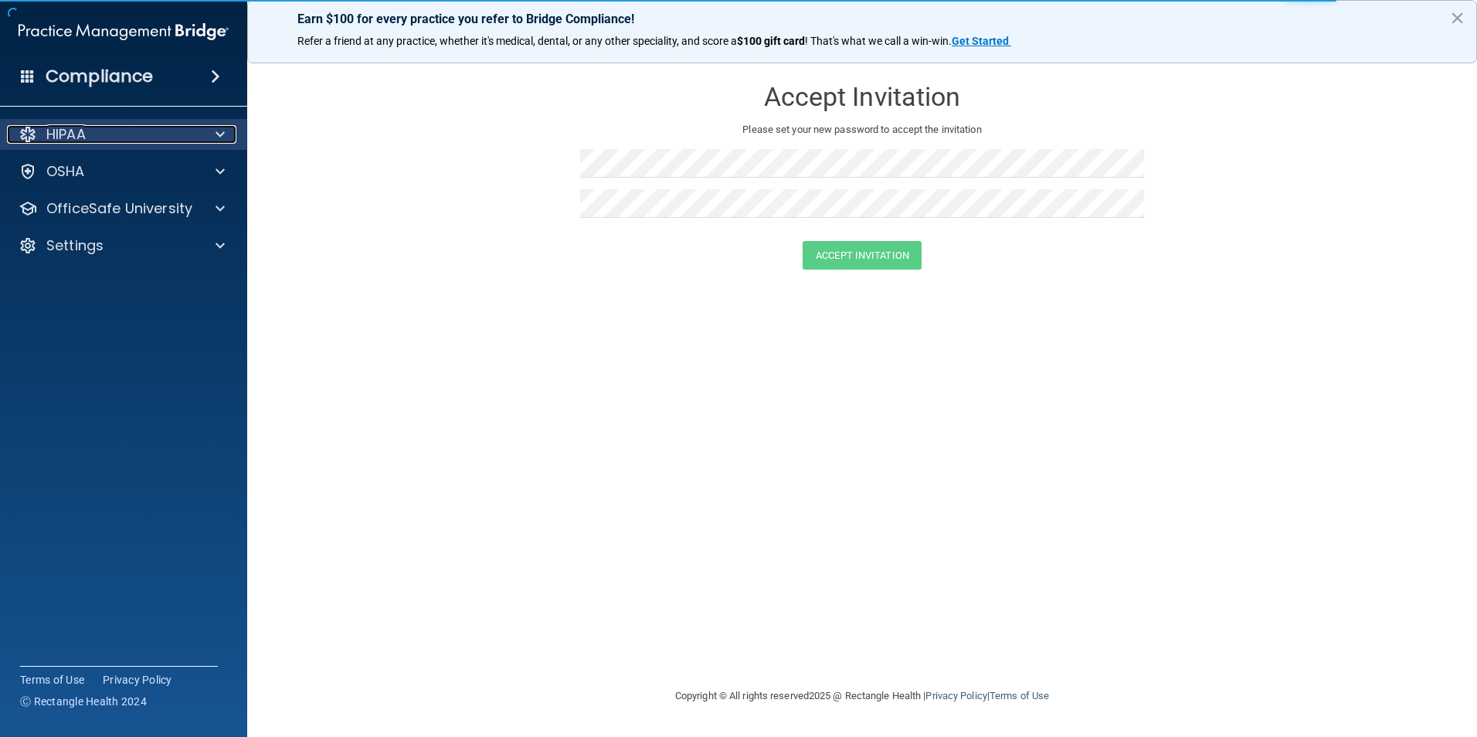
click at [73, 143] on p "HIPAA" at bounding box center [65, 134] width 39 height 19
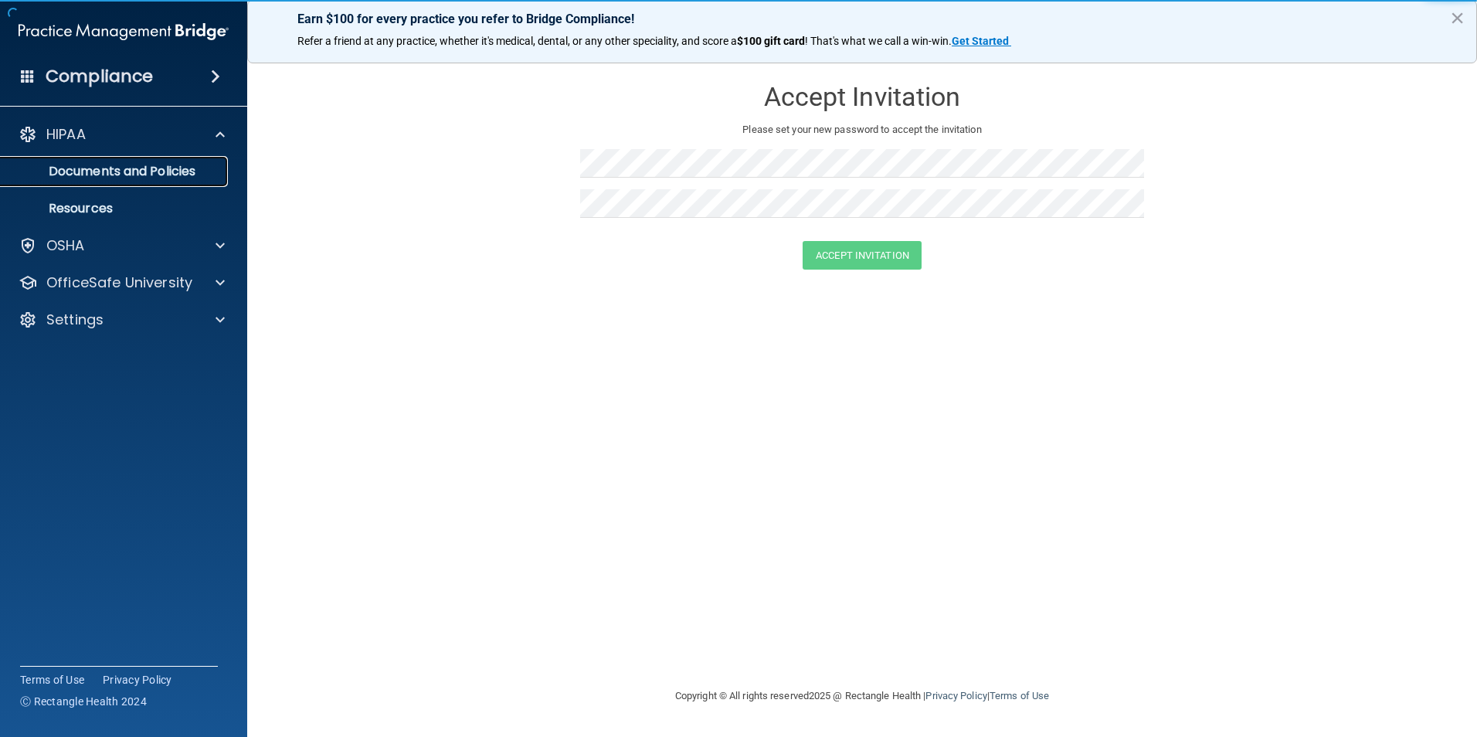
click at [124, 174] on p "Documents and Policies" at bounding box center [115, 171] width 211 height 15
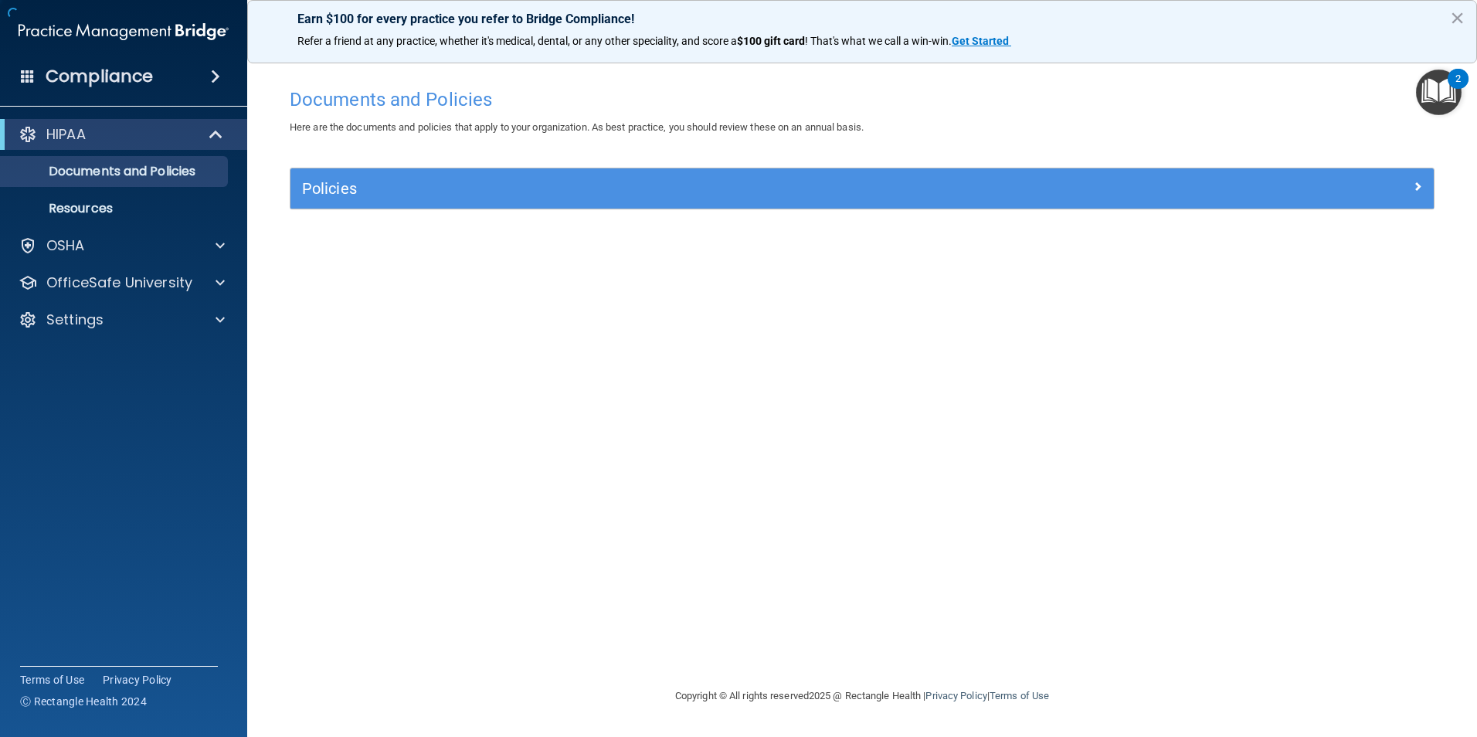
click at [450, 155] on div "Documents and Policies Here are the documents and policies that apply to your o…" at bounding box center [862, 383] width 1168 height 606
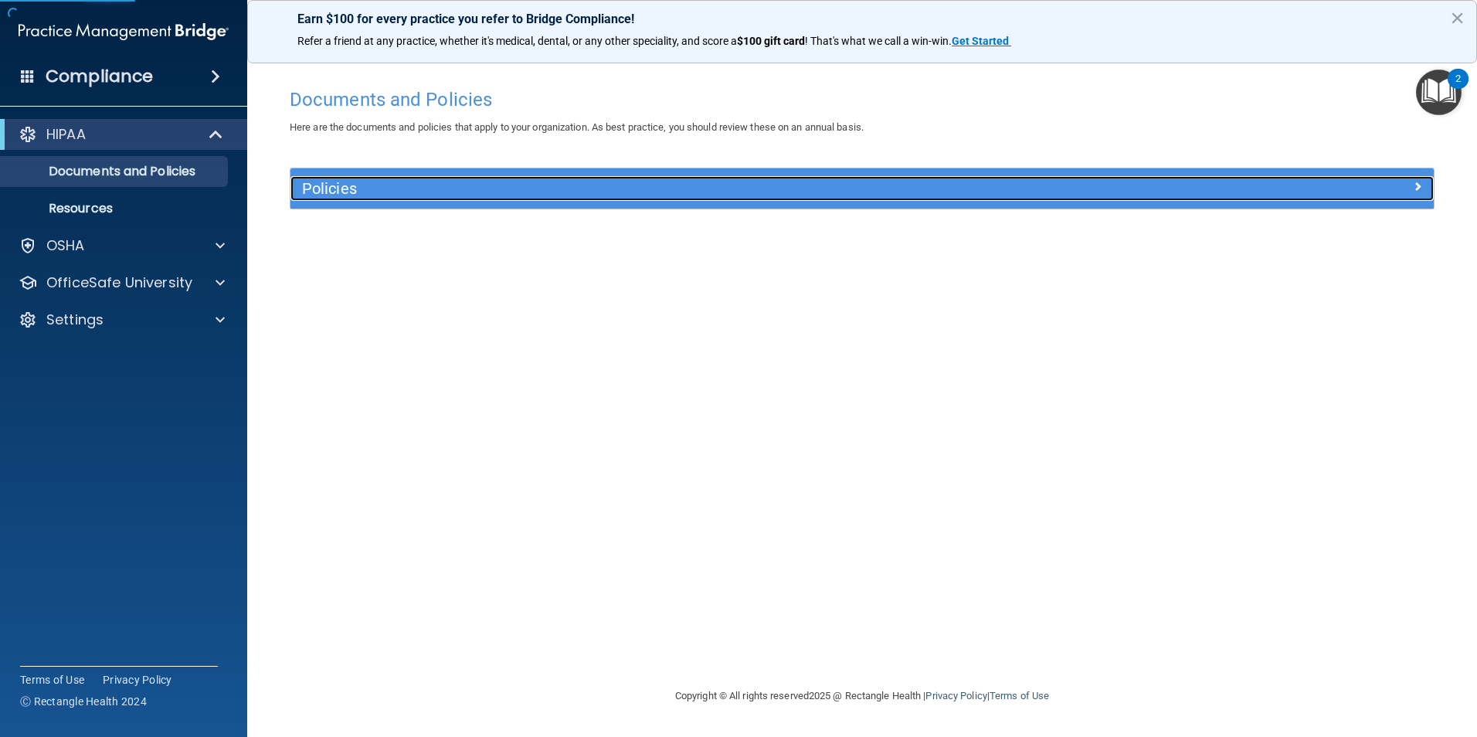
click at [450, 177] on div "Policies" at bounding box center [719, 188] width 858 height 25
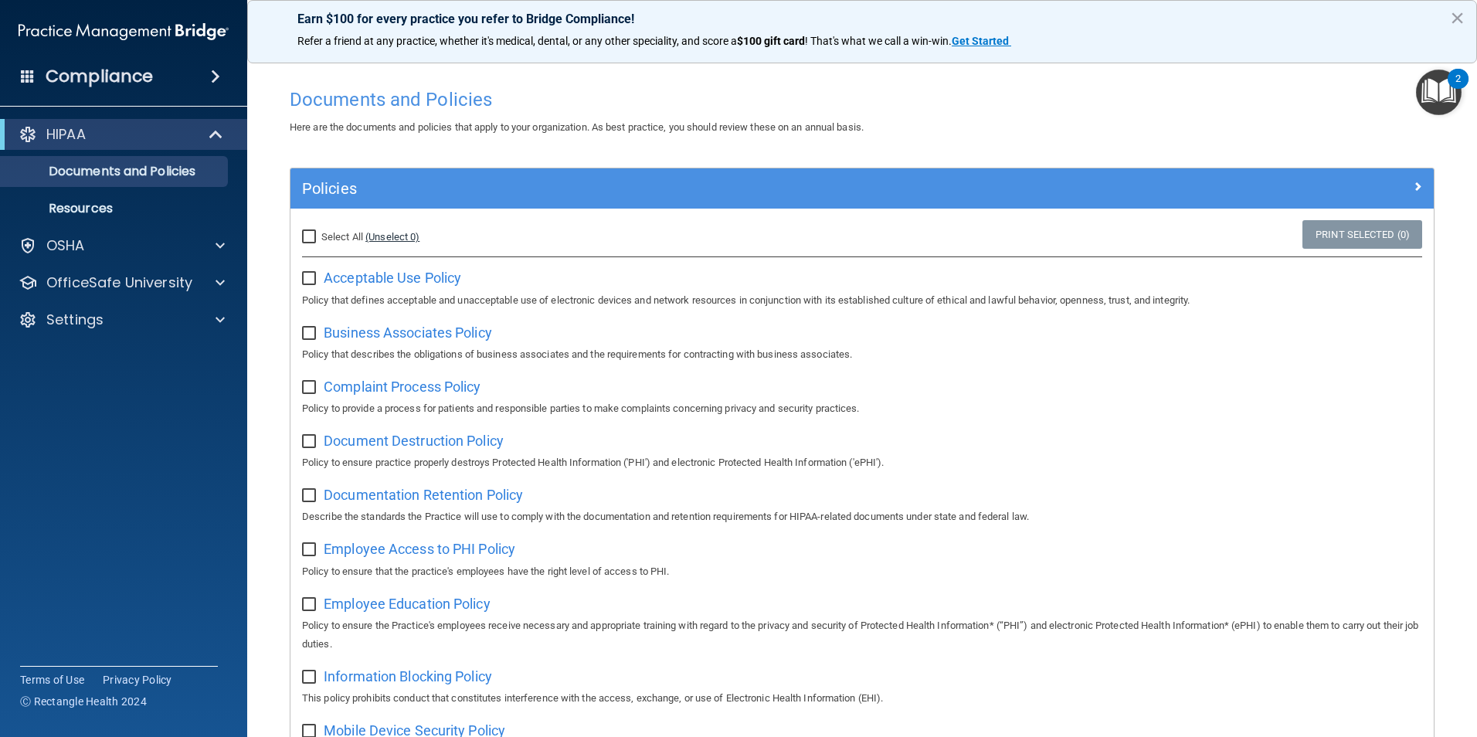
click at [386, 233] on link "(Unselect 0)" at bounding box center [392, 237] width 54 height 12
click at [328, 233] on span "Select All" at bounding box center [342, 237] width 42 height 12
click at [320, 233] on input "Select All (Unselect 0) Unselect All" at bounding box center [311, 237] width 18 height 12
checkbox input "true"
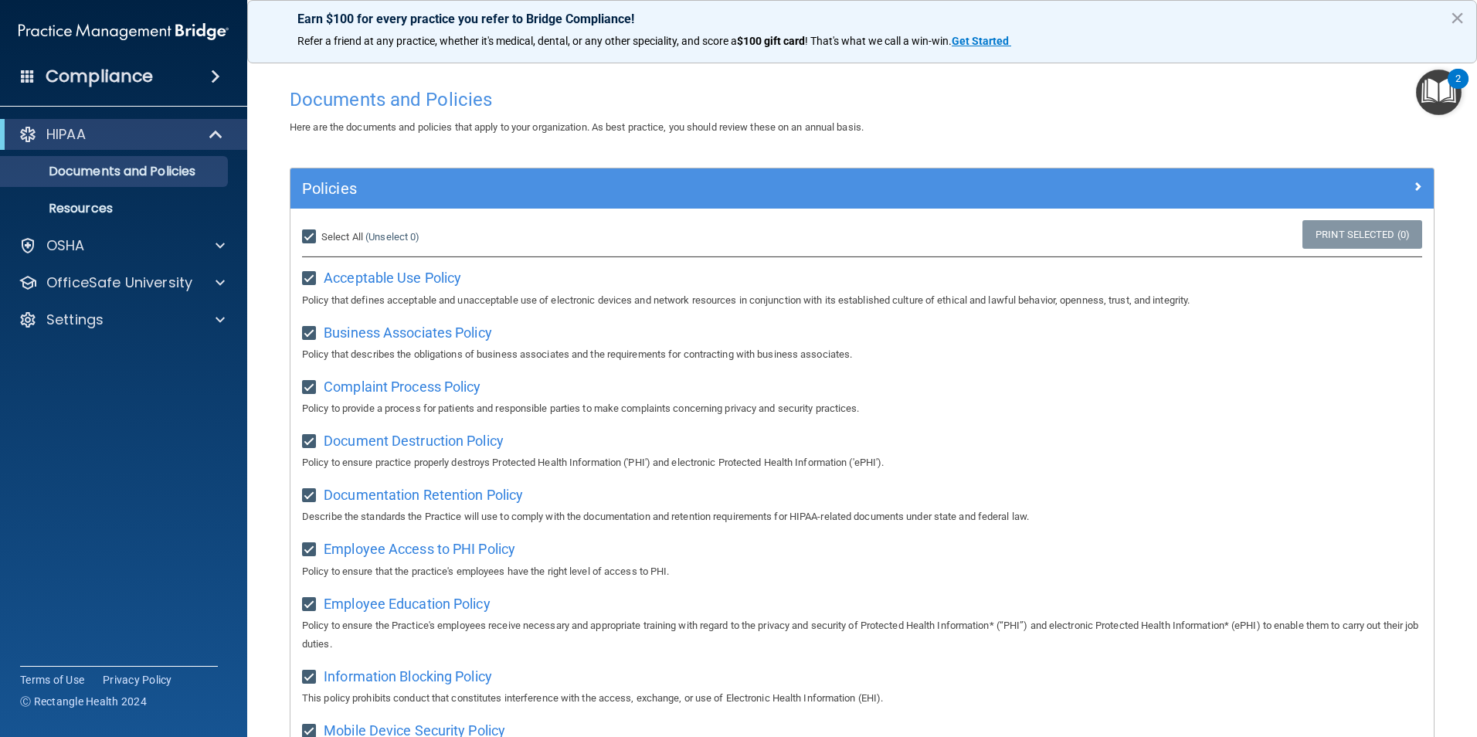
checkbox input "true"
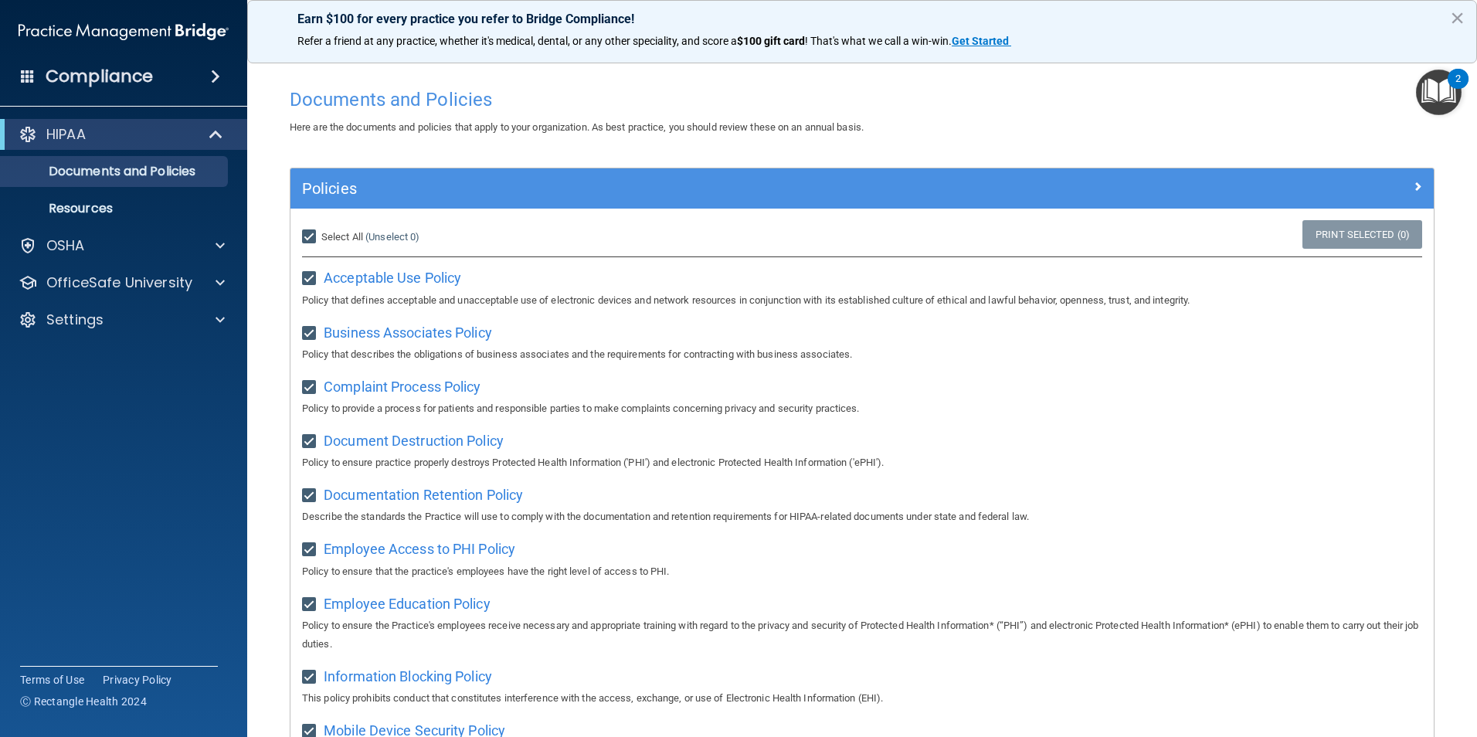
checkbox input "true"
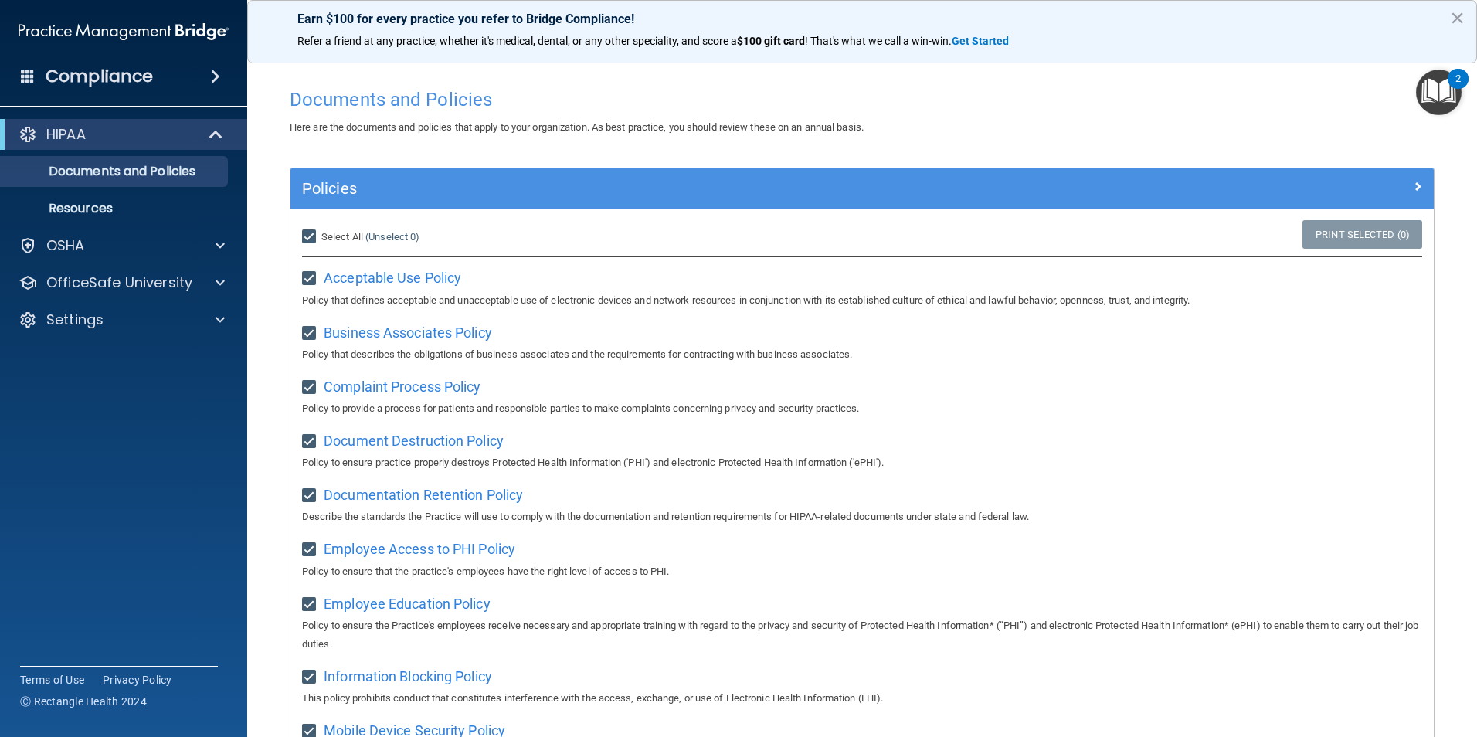
checkbox input "true"
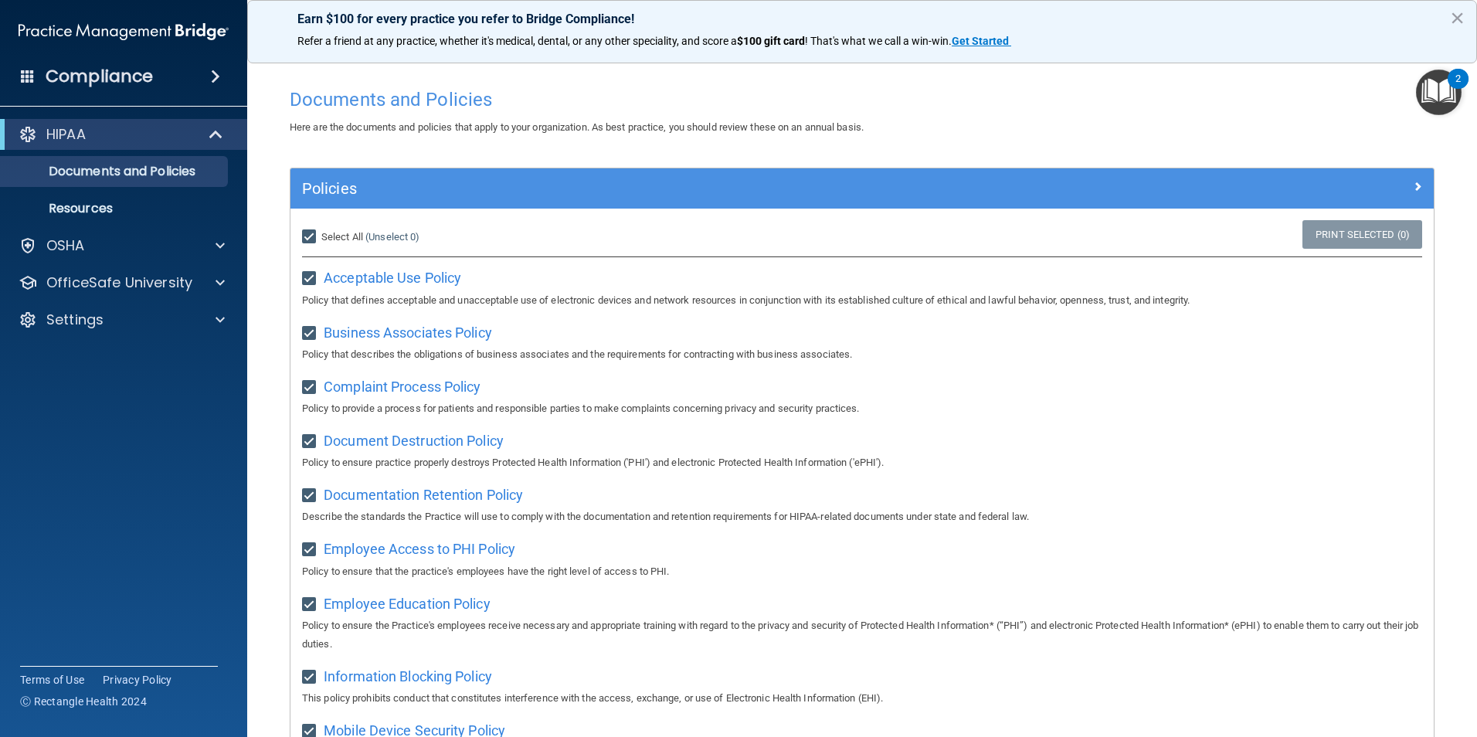
checkbox input "true"
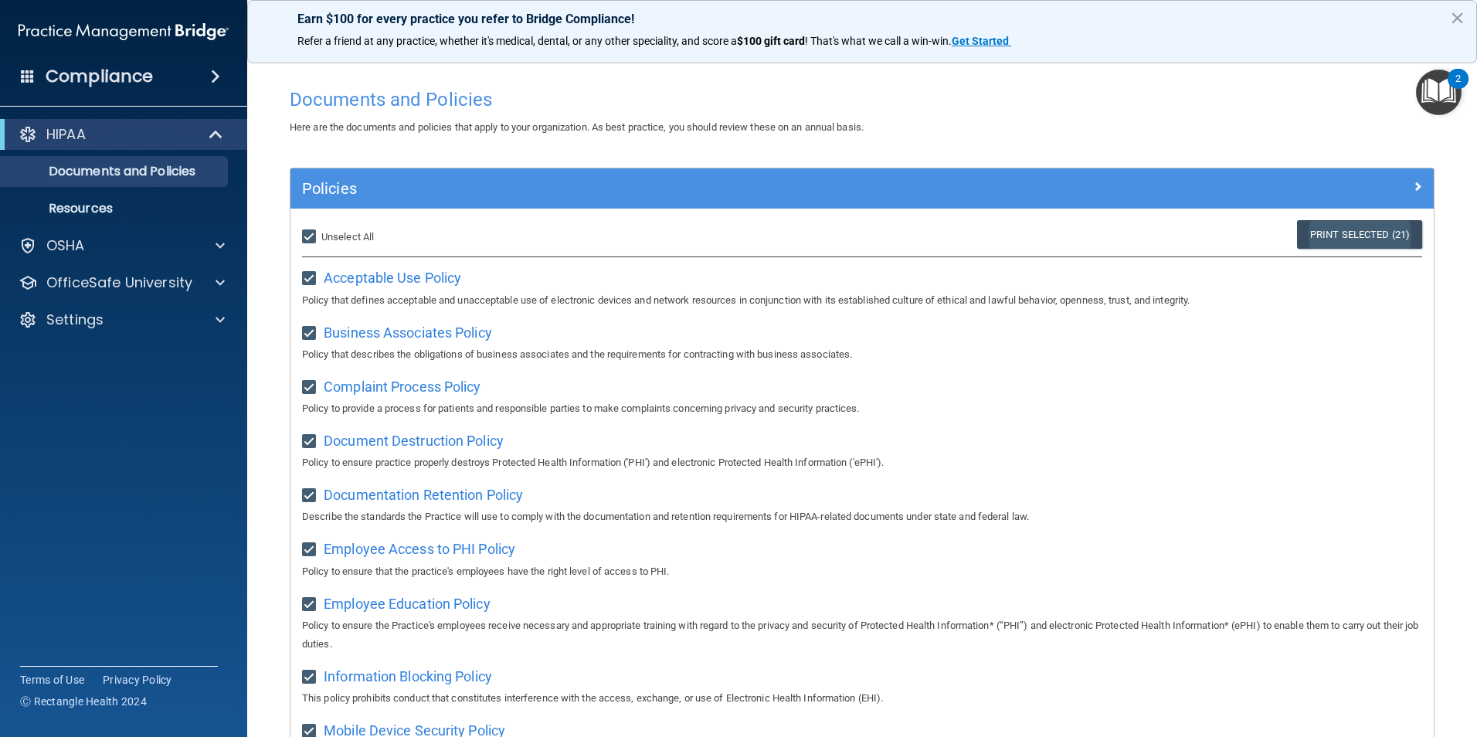
click at [1330, 236] on link "Print Selected (21)" at bounding box center [1359, 234] width 125 height 29
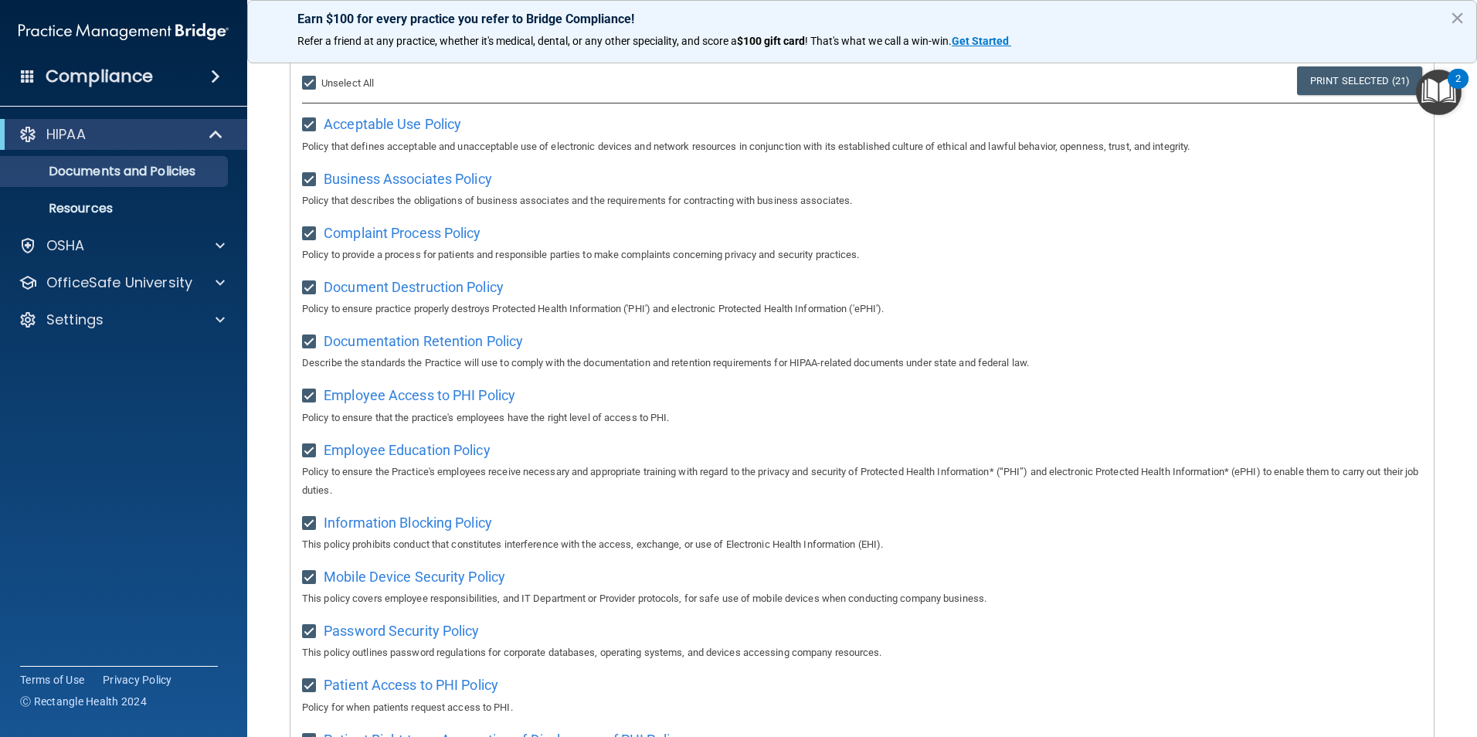
scroll to position [155, 0]
click at [324, 89] on label "Select All (Unselect 21) Unselect All" at bounding box center [338, 82] width 72 height 19
click at [320, 89] on input "Select All (Unselect 21) Unselect All" at bounding box center [311, 82] width 18 height 12
checkbox input "false"
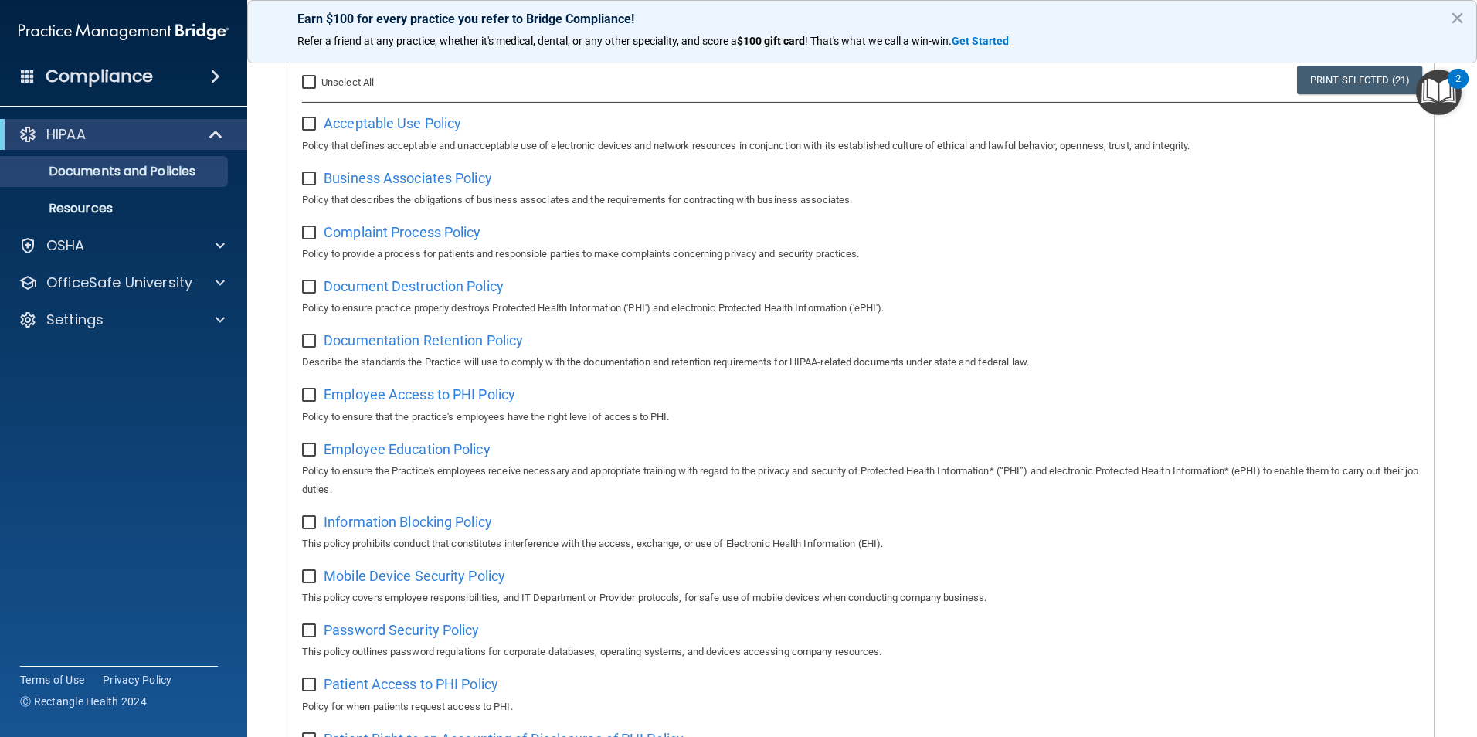
checkbox input "false"
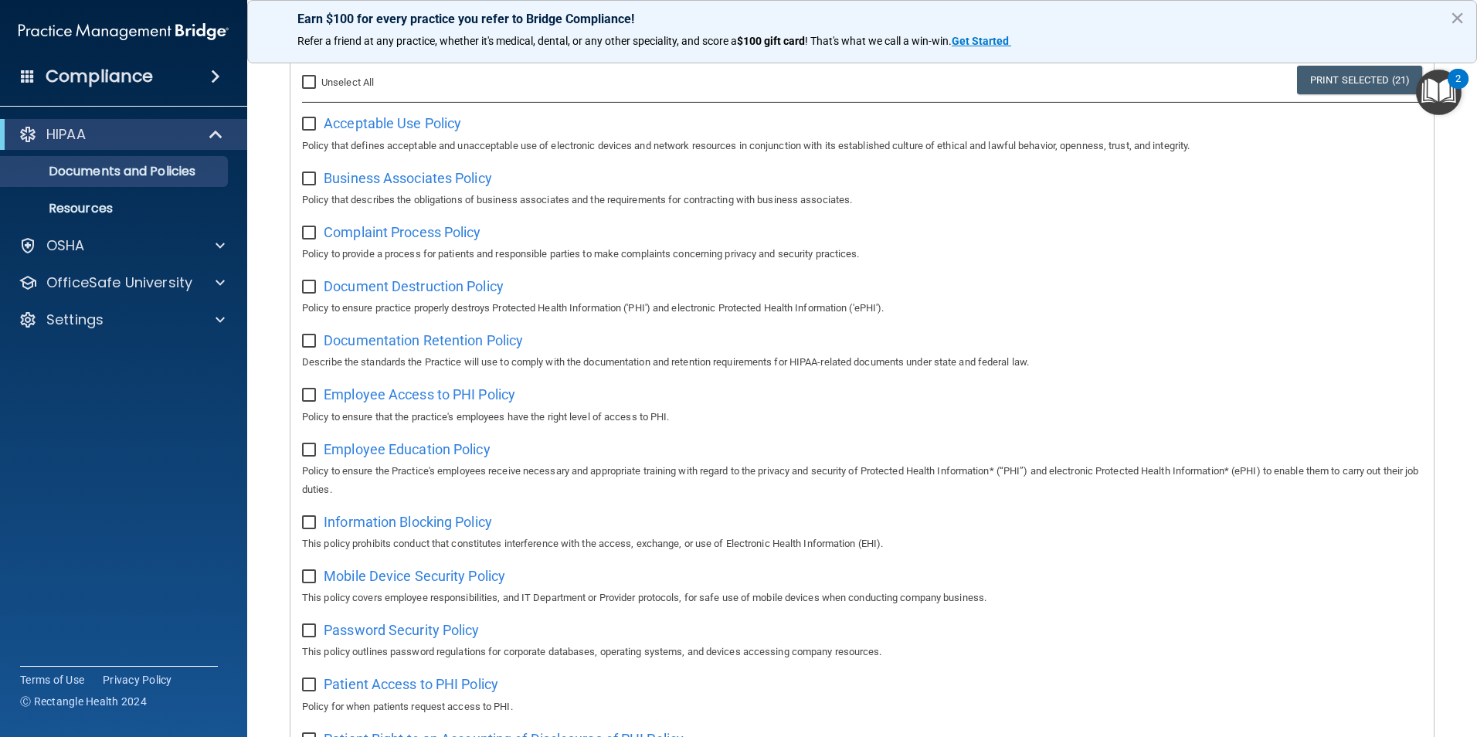
checkbox input "false"
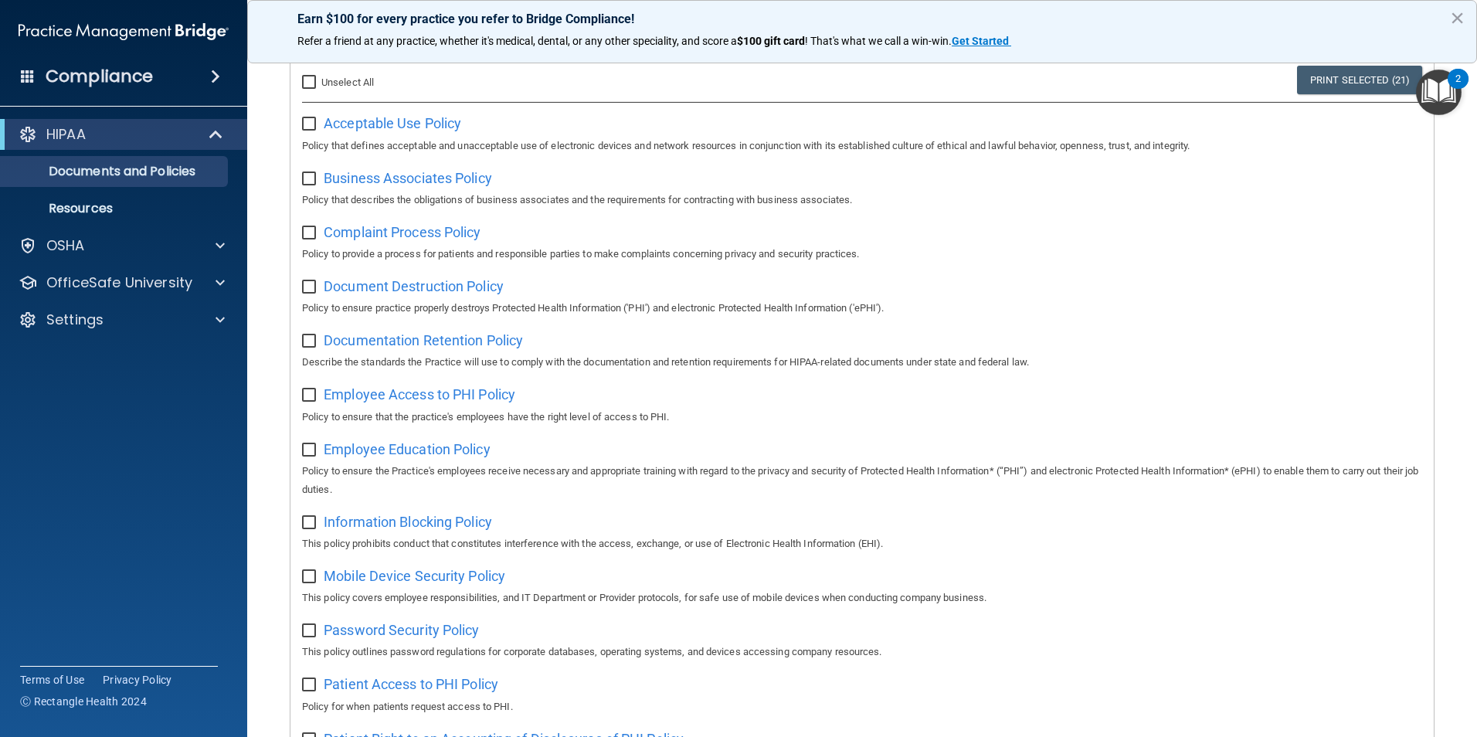
checkbox input "false"
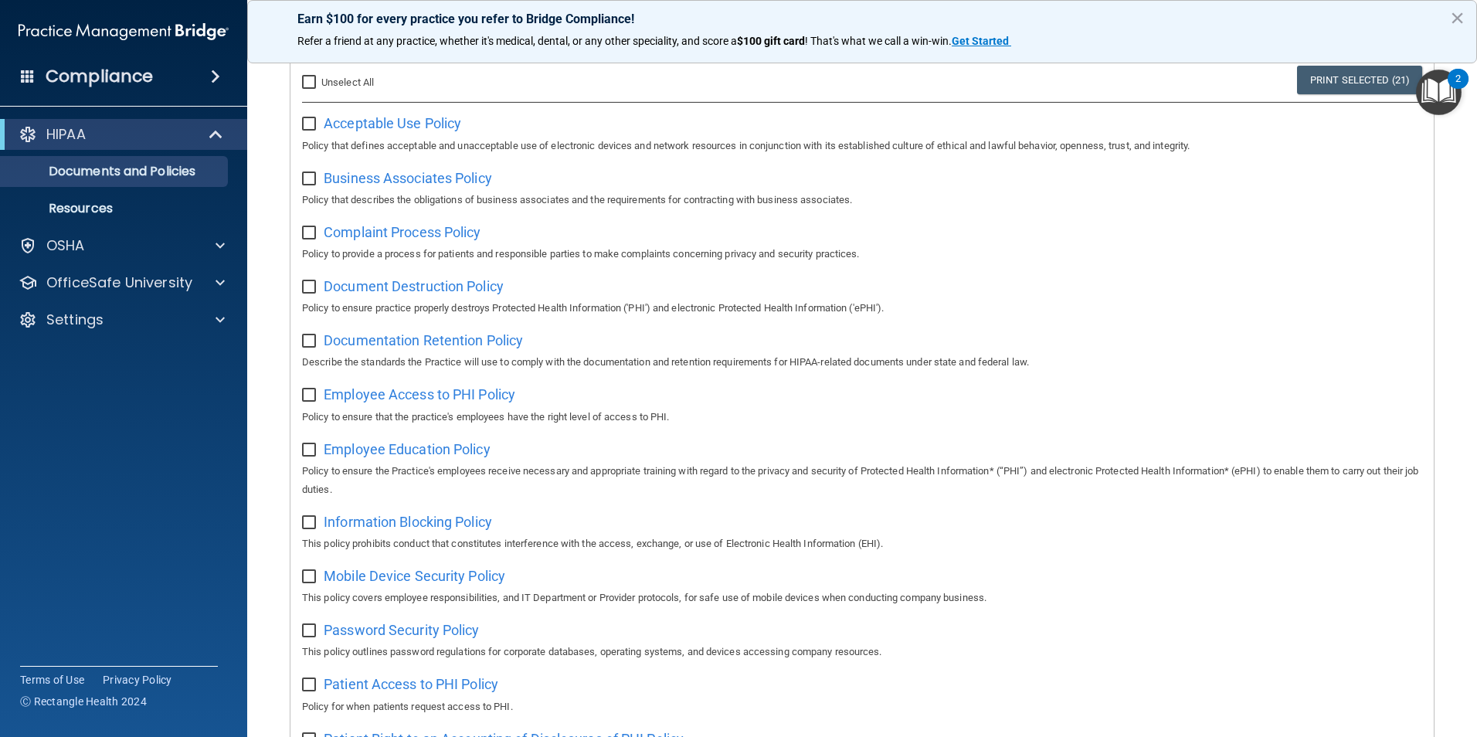
checkbox input "false"
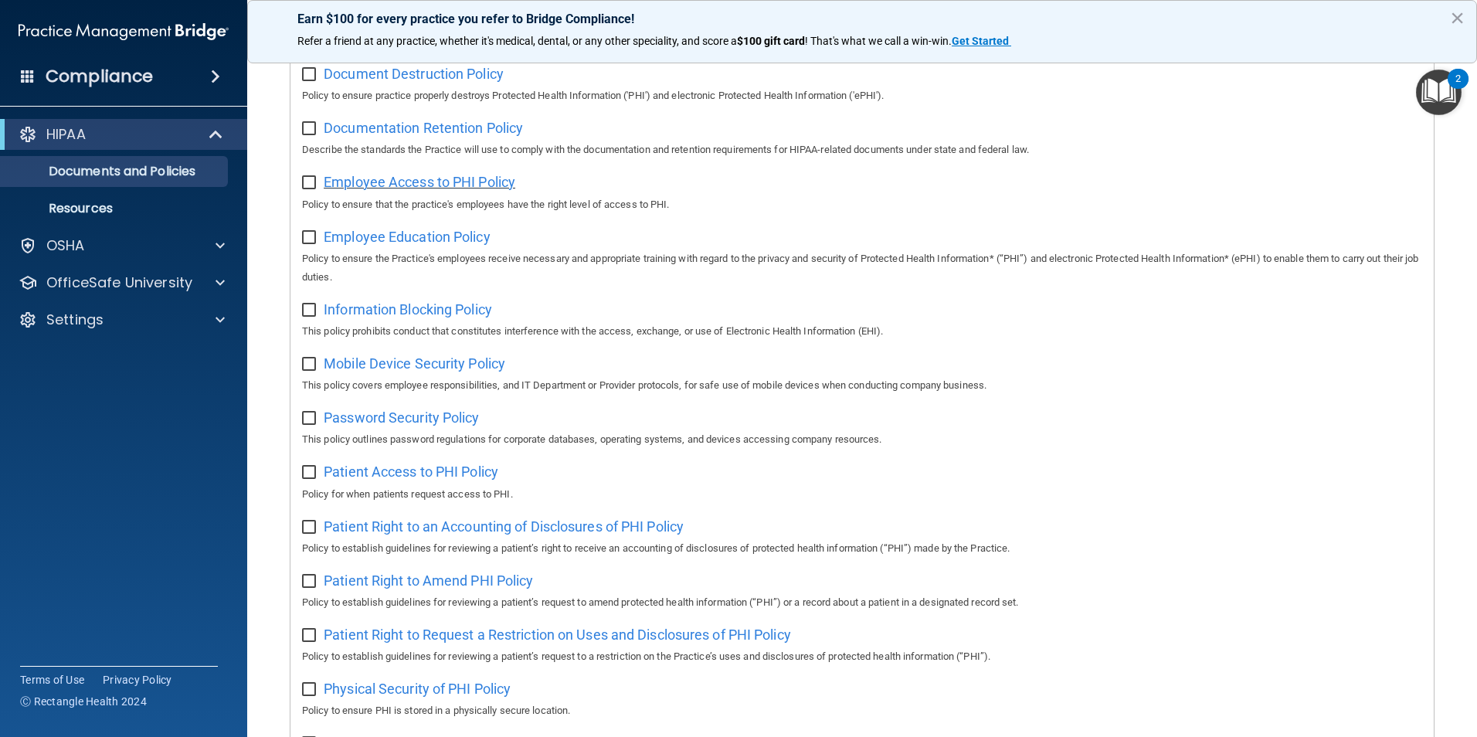
scroll to position [464, 0]
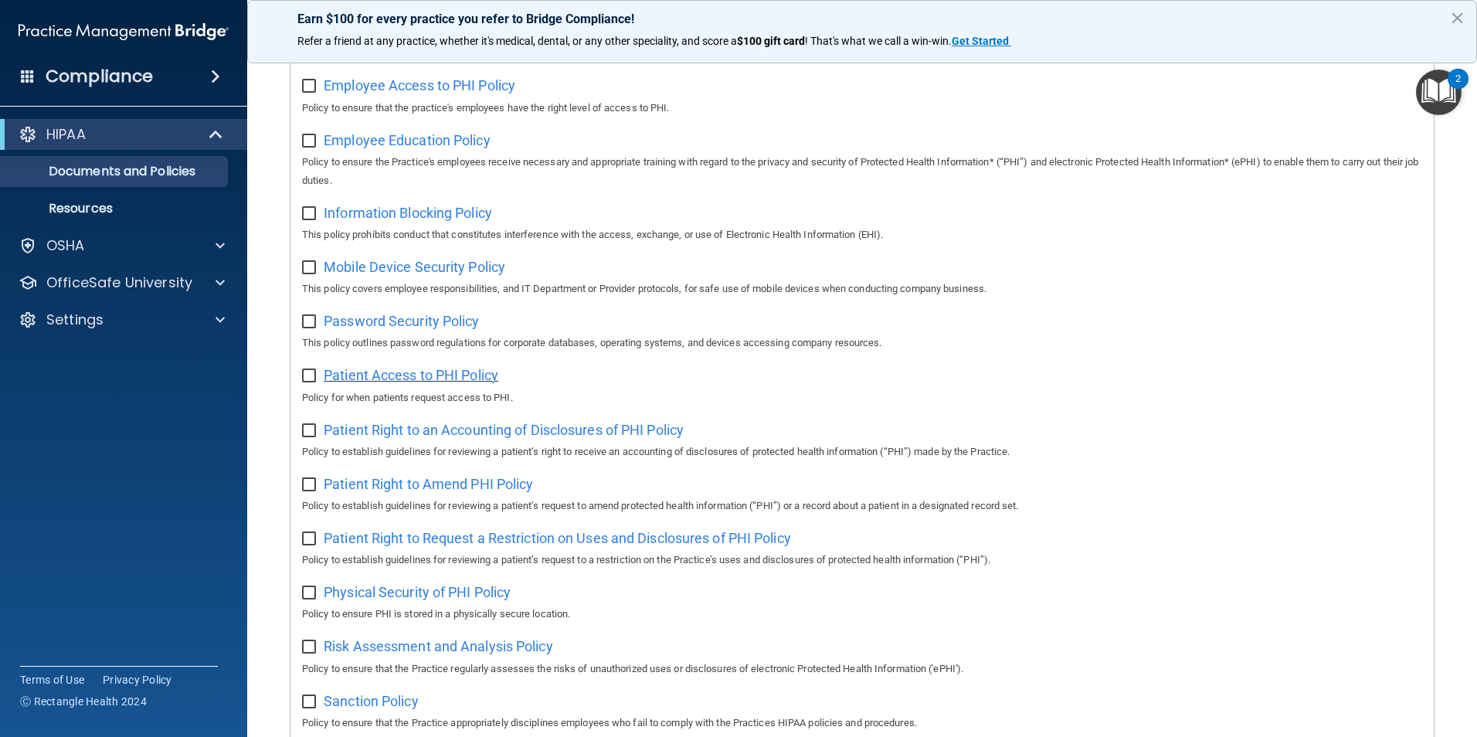
click at [369, 383] on span "Patient Access to PHI Policy" at bounding box center [411, 375] width 175 height 16
